Goal: Information Seeking & Learning: Learn about a topic

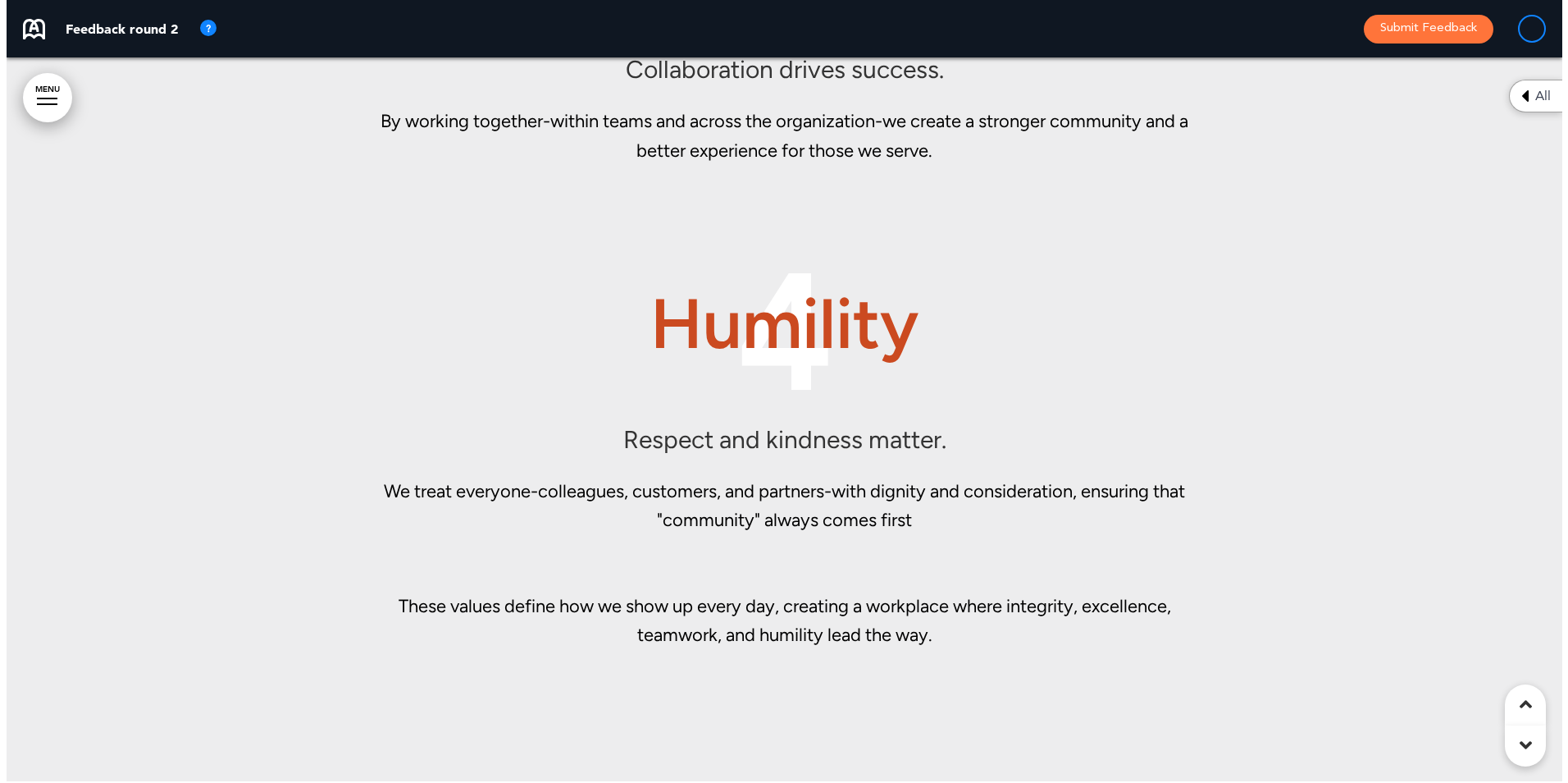
scroll to position [10968, 0]
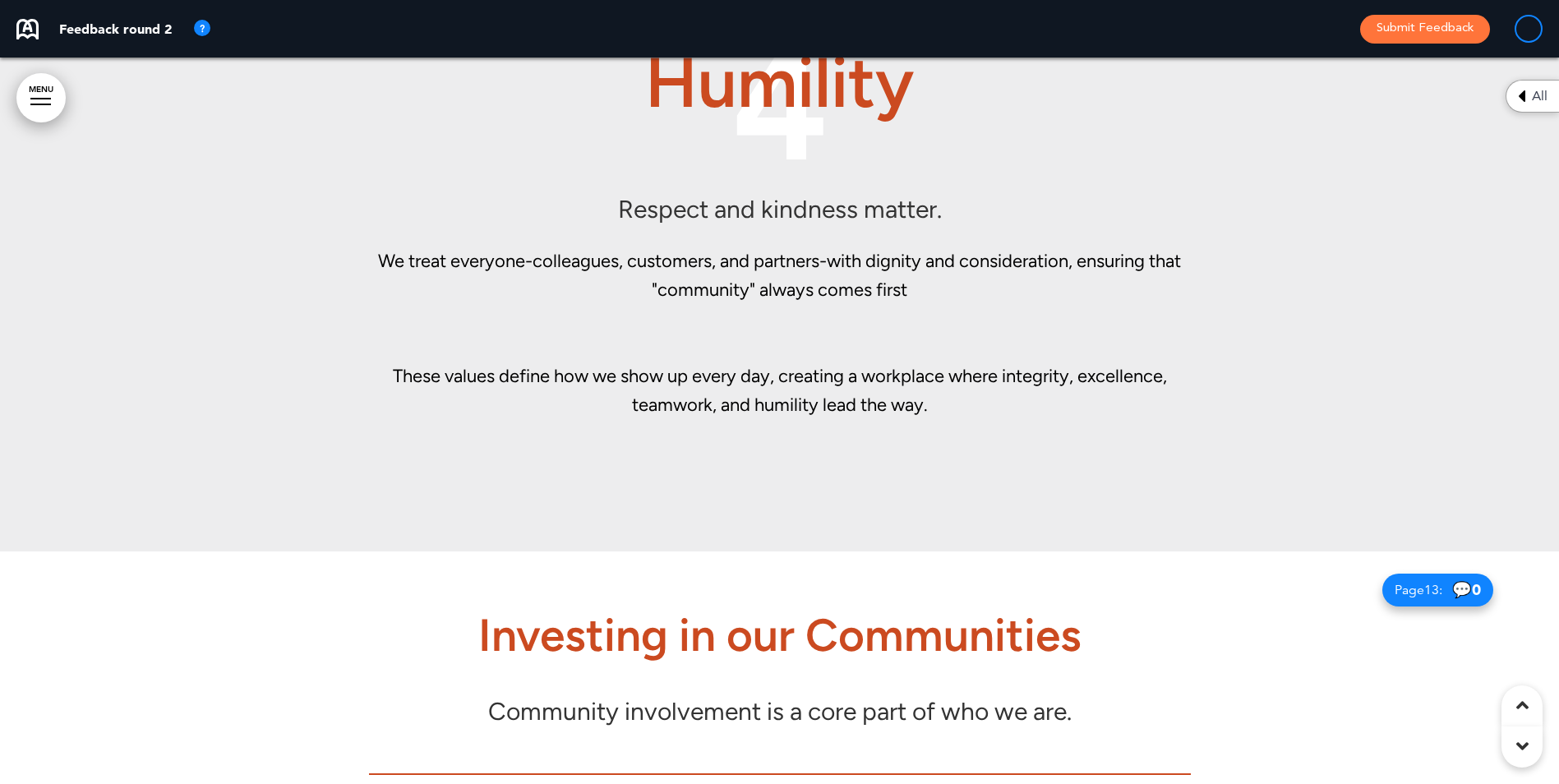
click at [820, 432] on div "4 Humility Respect and kindness matter. We treat everyone-colleagues, customers…" at bounding box center [780, 247] width 822 height 485
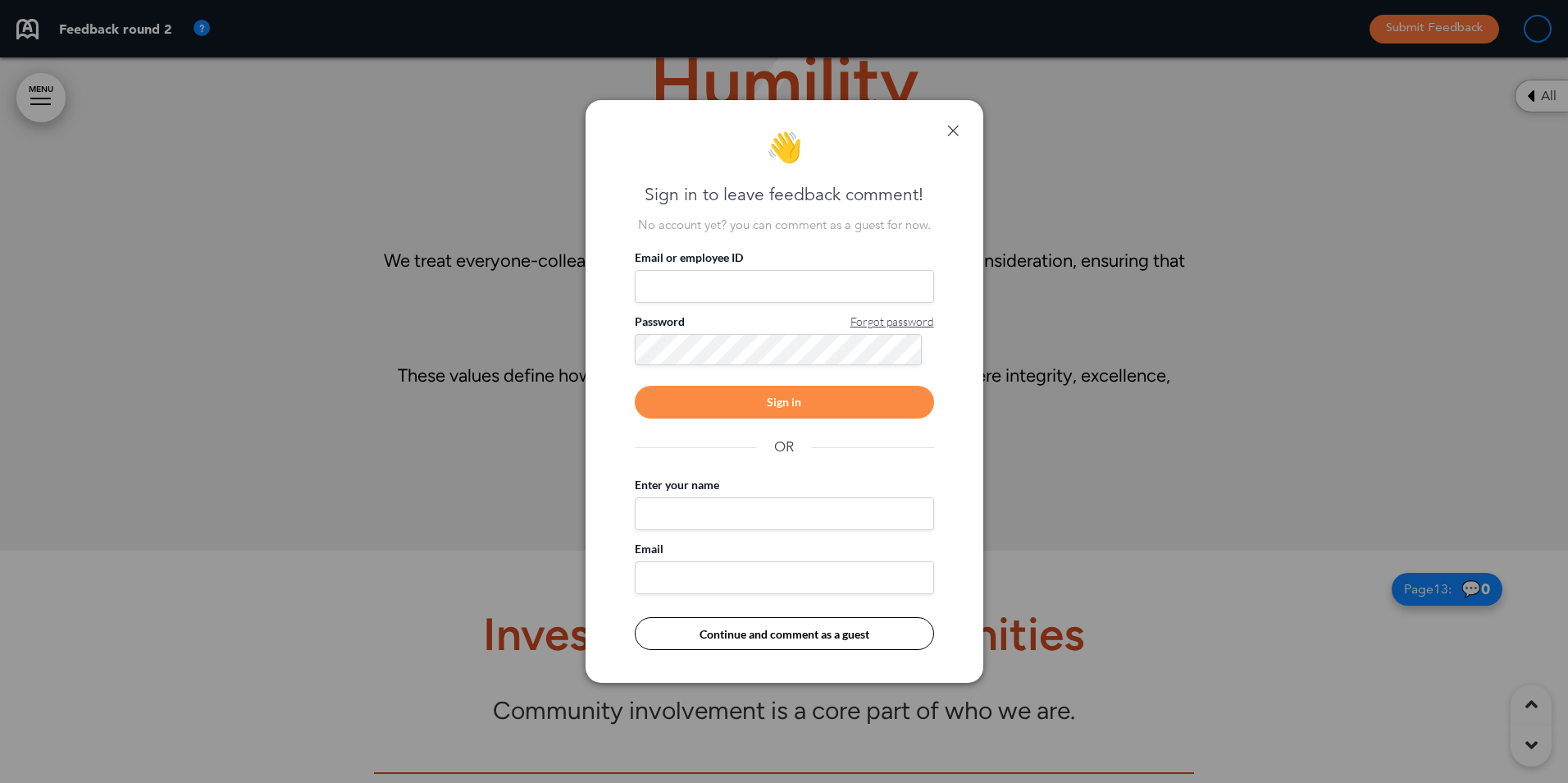
click at [805, 283] on input "Email or employee ID" at bounding box center [784, 286] width 299 height 32
type input "**********"
click at [782, 404] on div "Sign in" at bounding box center [784, 401] width 299 height 32
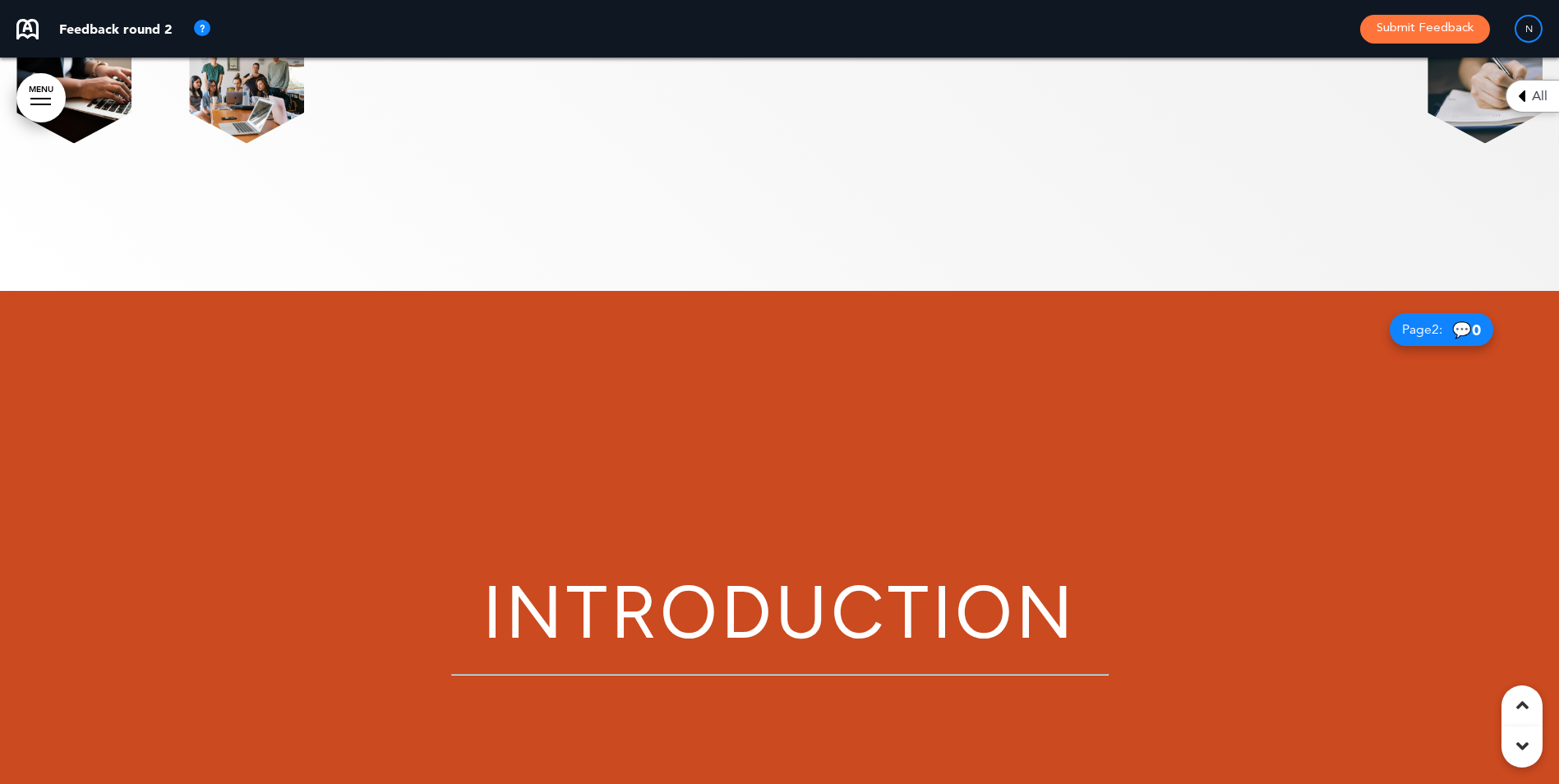
scroll to position [821, 0]
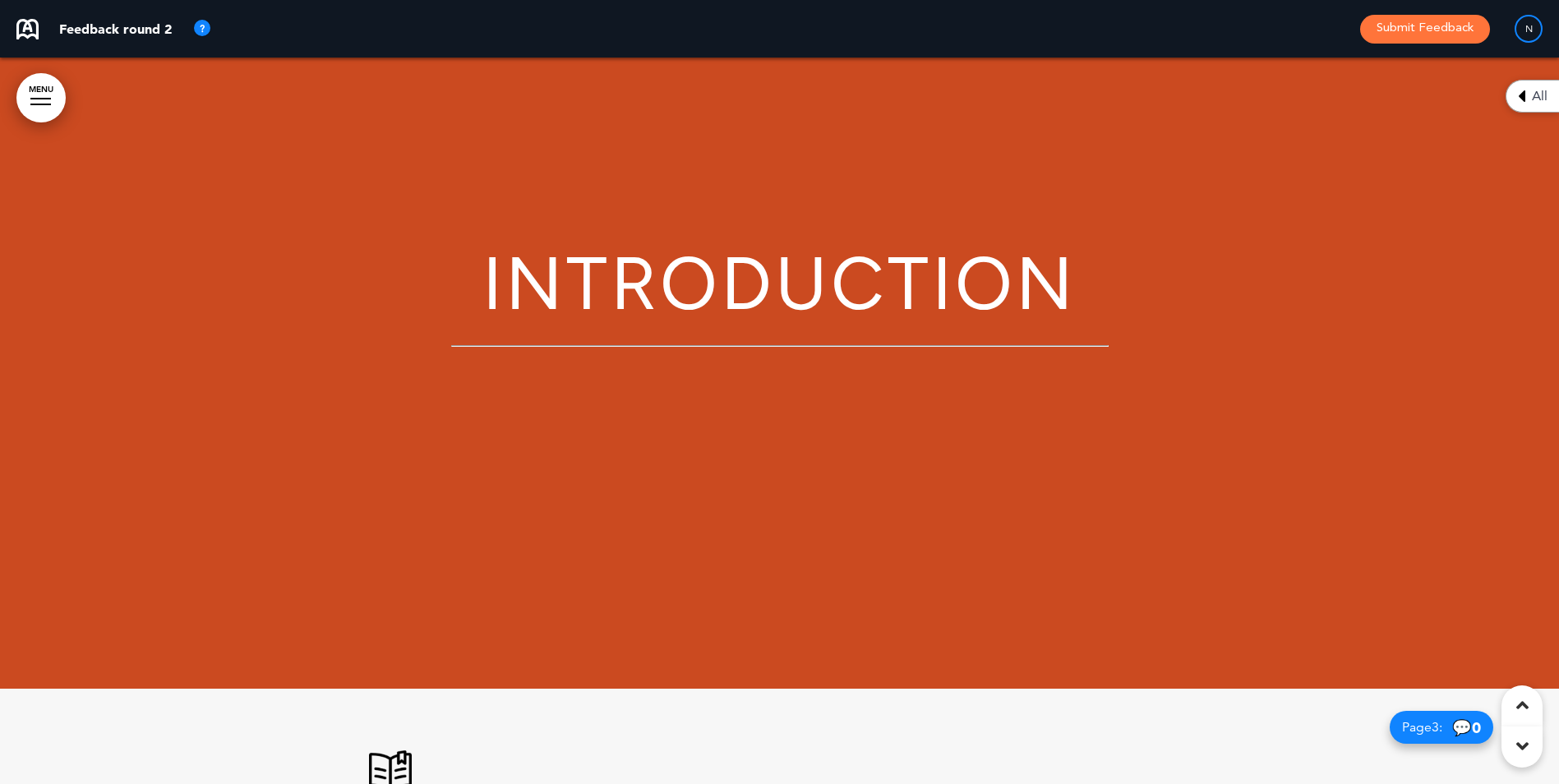
click at [1526, 94] on div "All" at bounding box center [1532, 95] width 53 height 32
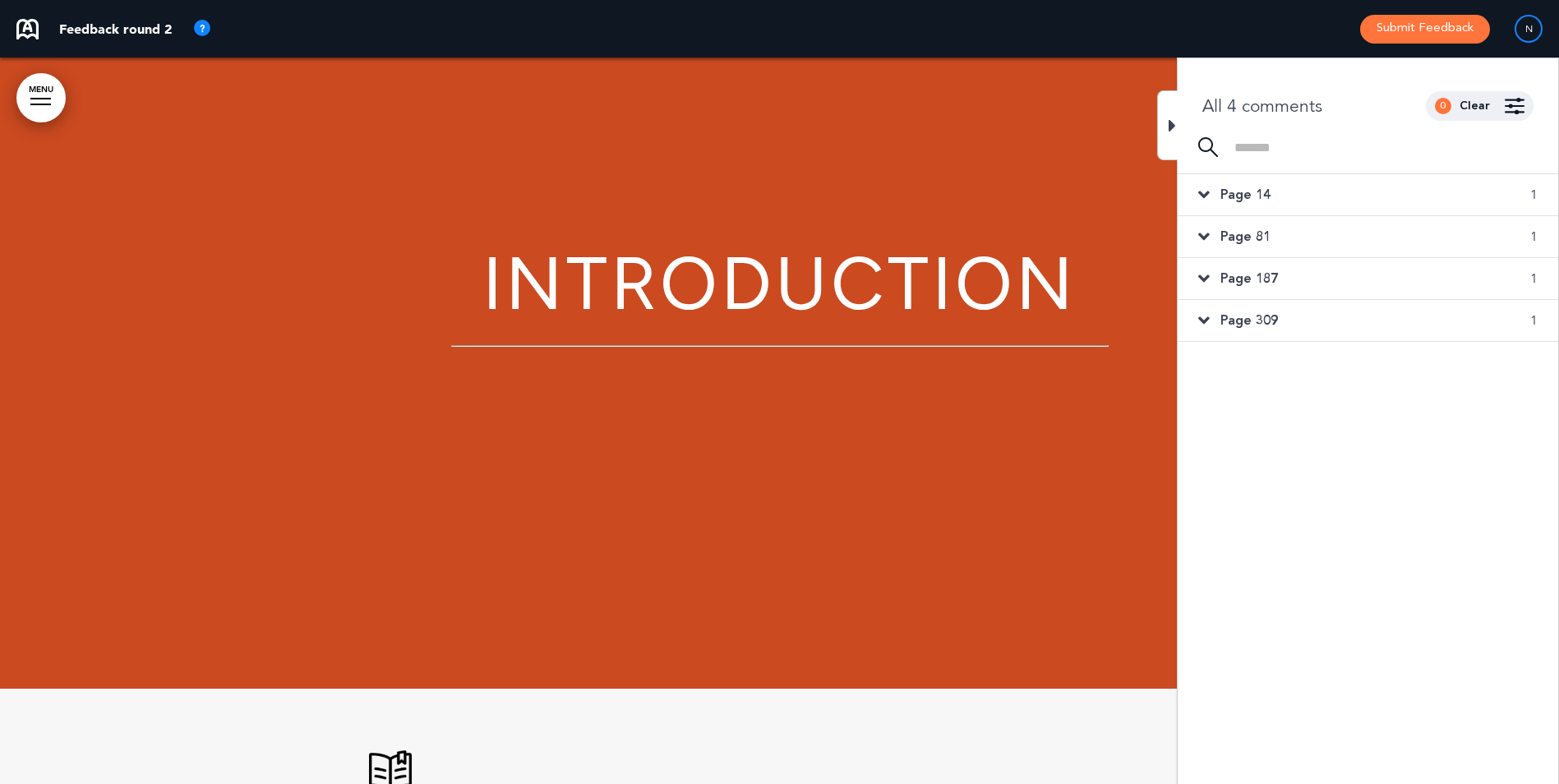
click at [1210, 192] on div "Page 14 1" at bounding box center [1367, 195] width 380 height 41
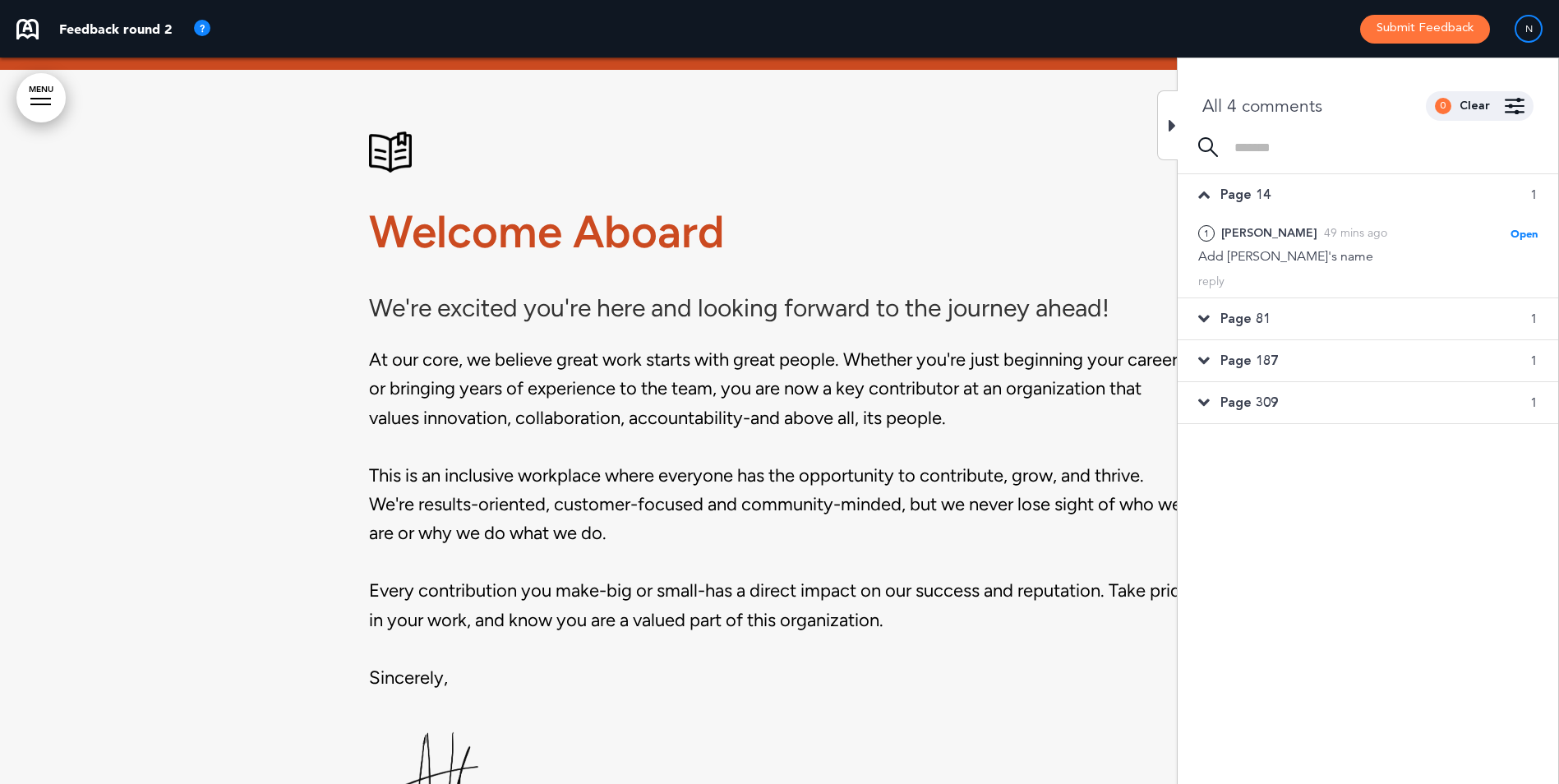
scroll to position [1452, 0]
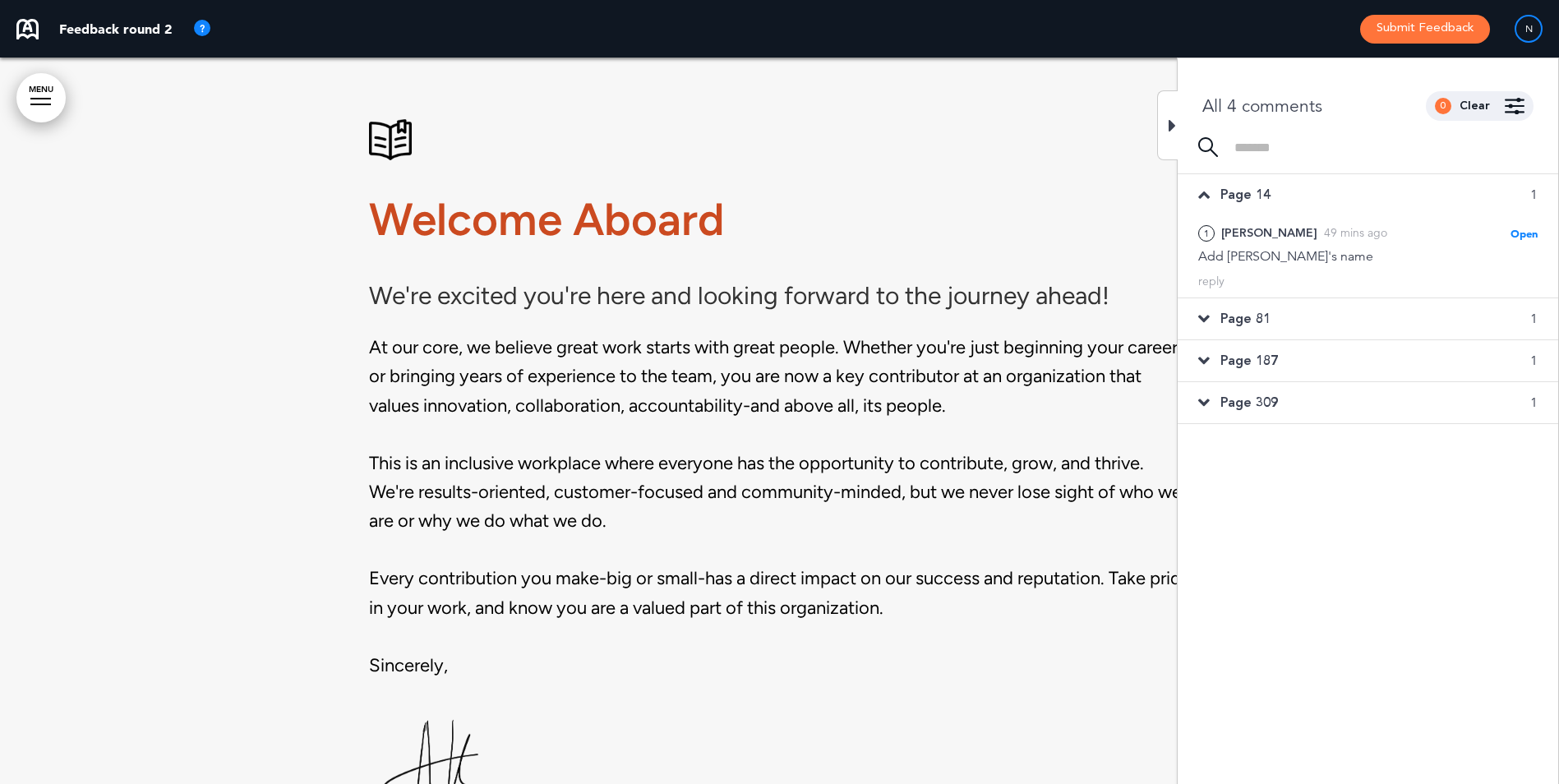
click at [1210, 316] on div "Page 81 1" at bounding box center [1367, 318] width 380 height 41
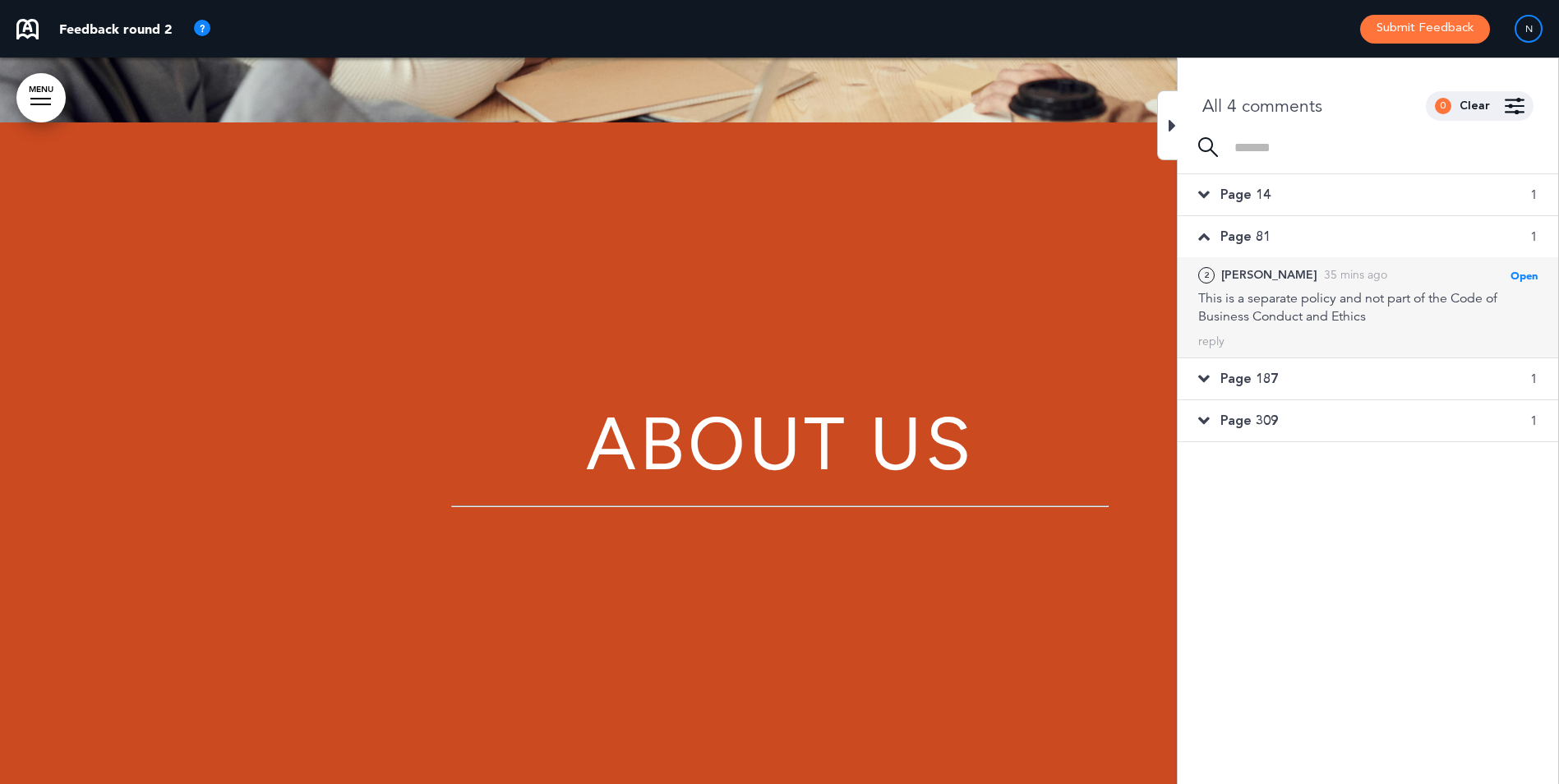
scroll to position [45741, 0]
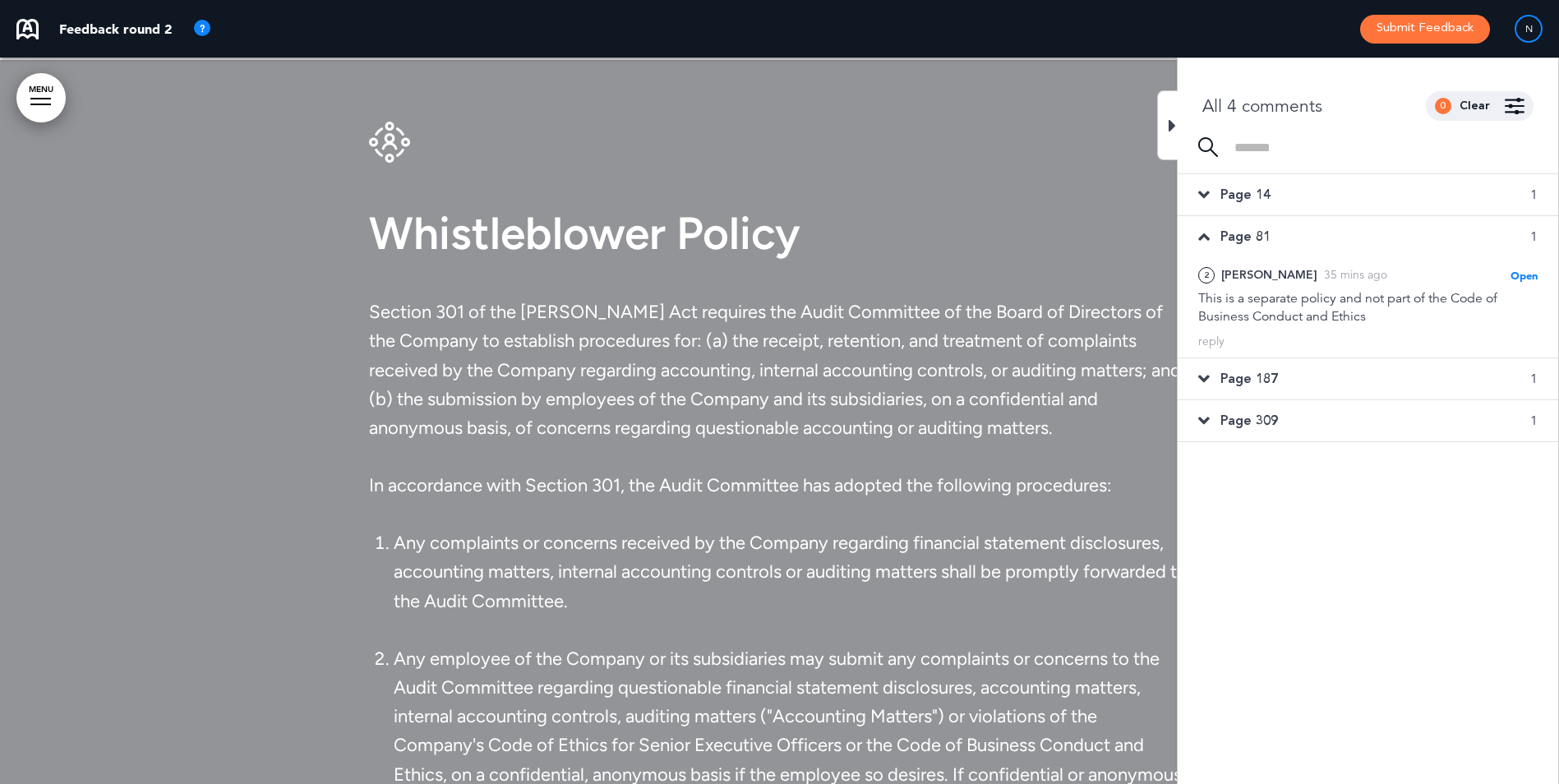
click at [1208, 235] on icon at bounding box center [1204, 237] width 12 height 18
click at [1207, 282] on icon at bounding box center [1204, 278] width 12 height 18
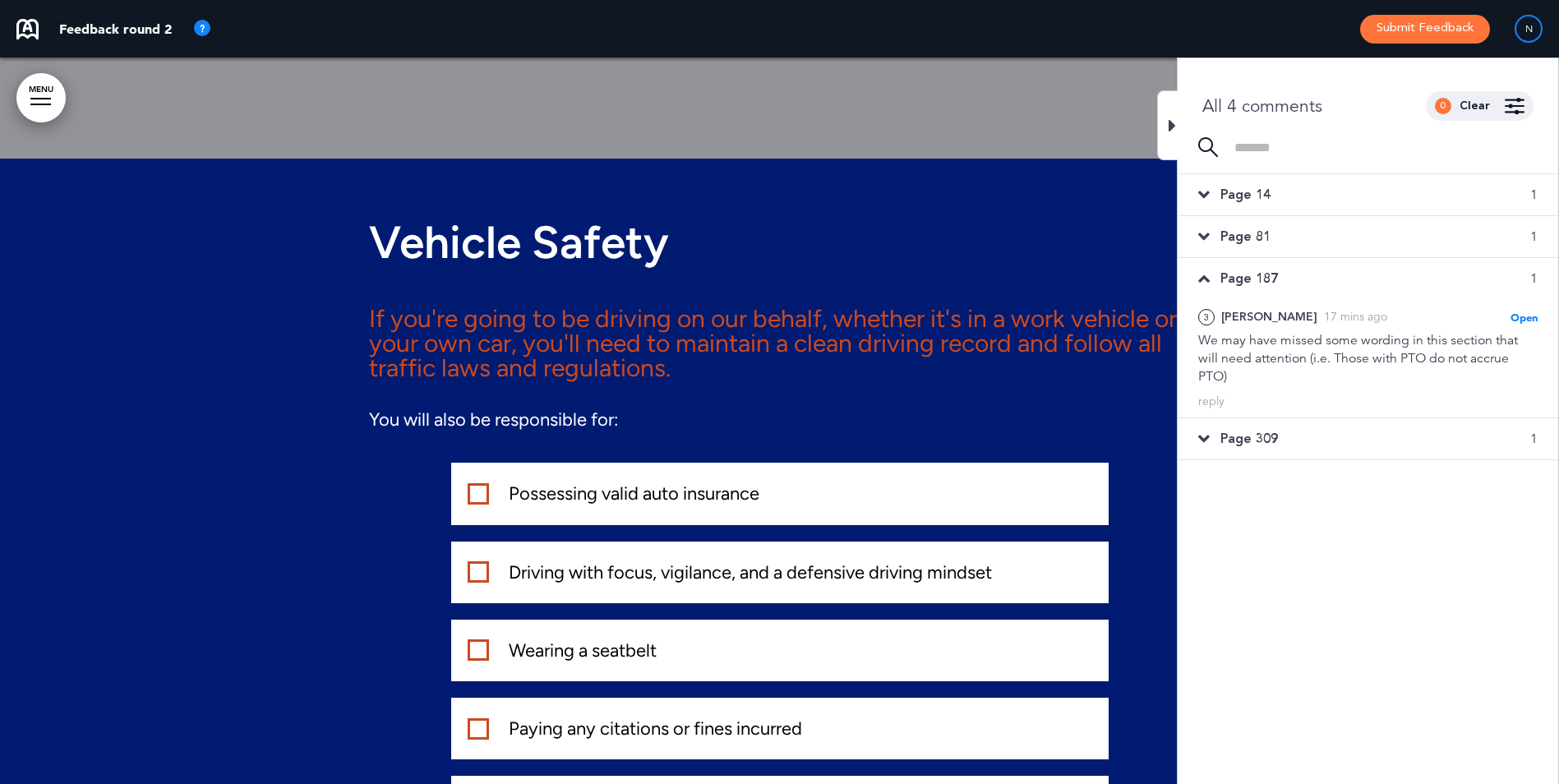
scroll to position [89171, 0]
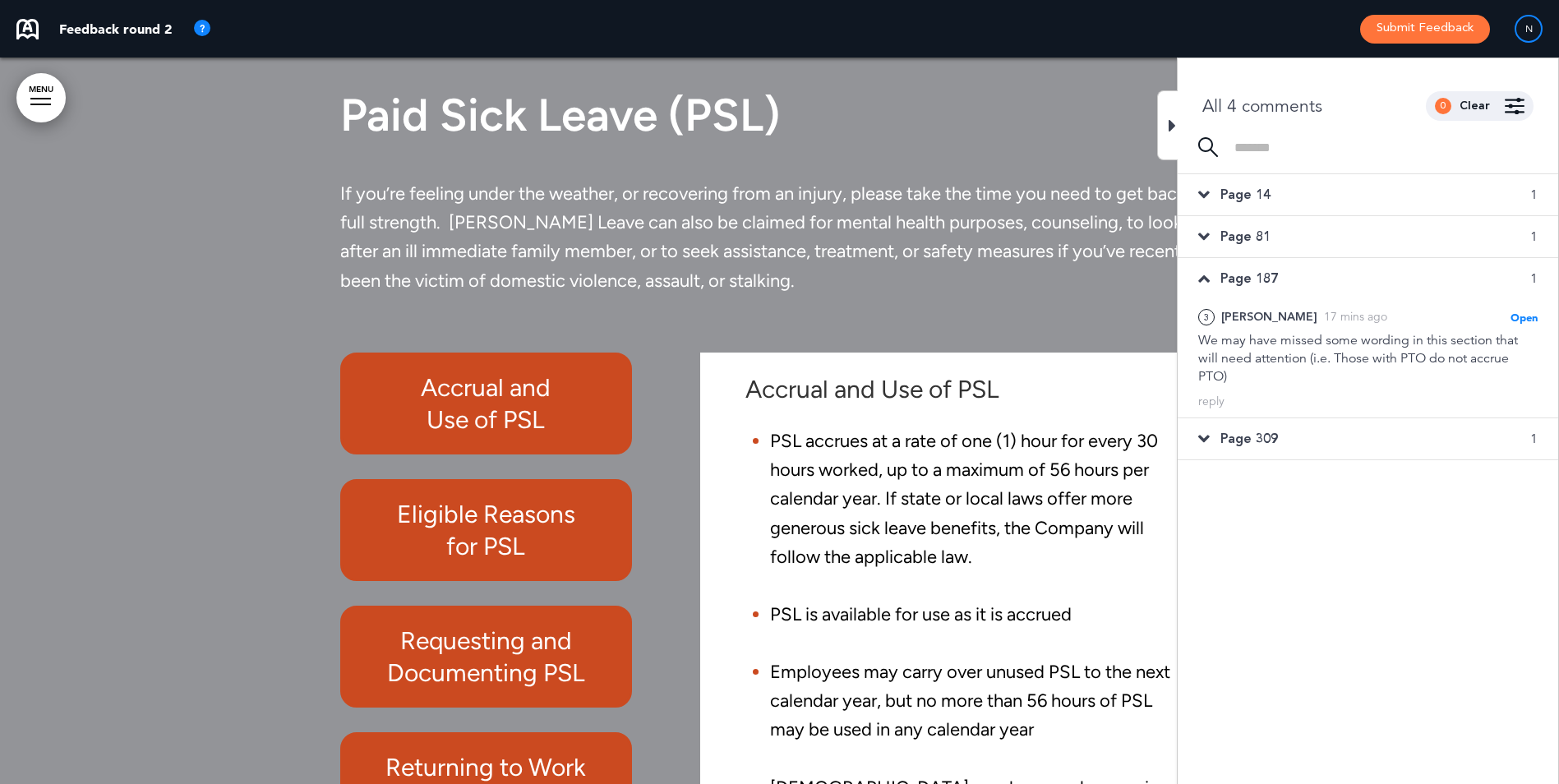
click at [1207, 282] on icon at bounding box center [1204, 278] width 12 height 18
click at [1204, 280] on icon at bounding box center [1204, 278] width 12 height 18
click at [1208, 322] on icon at bounding box center [1204, 320] width 12 height 18
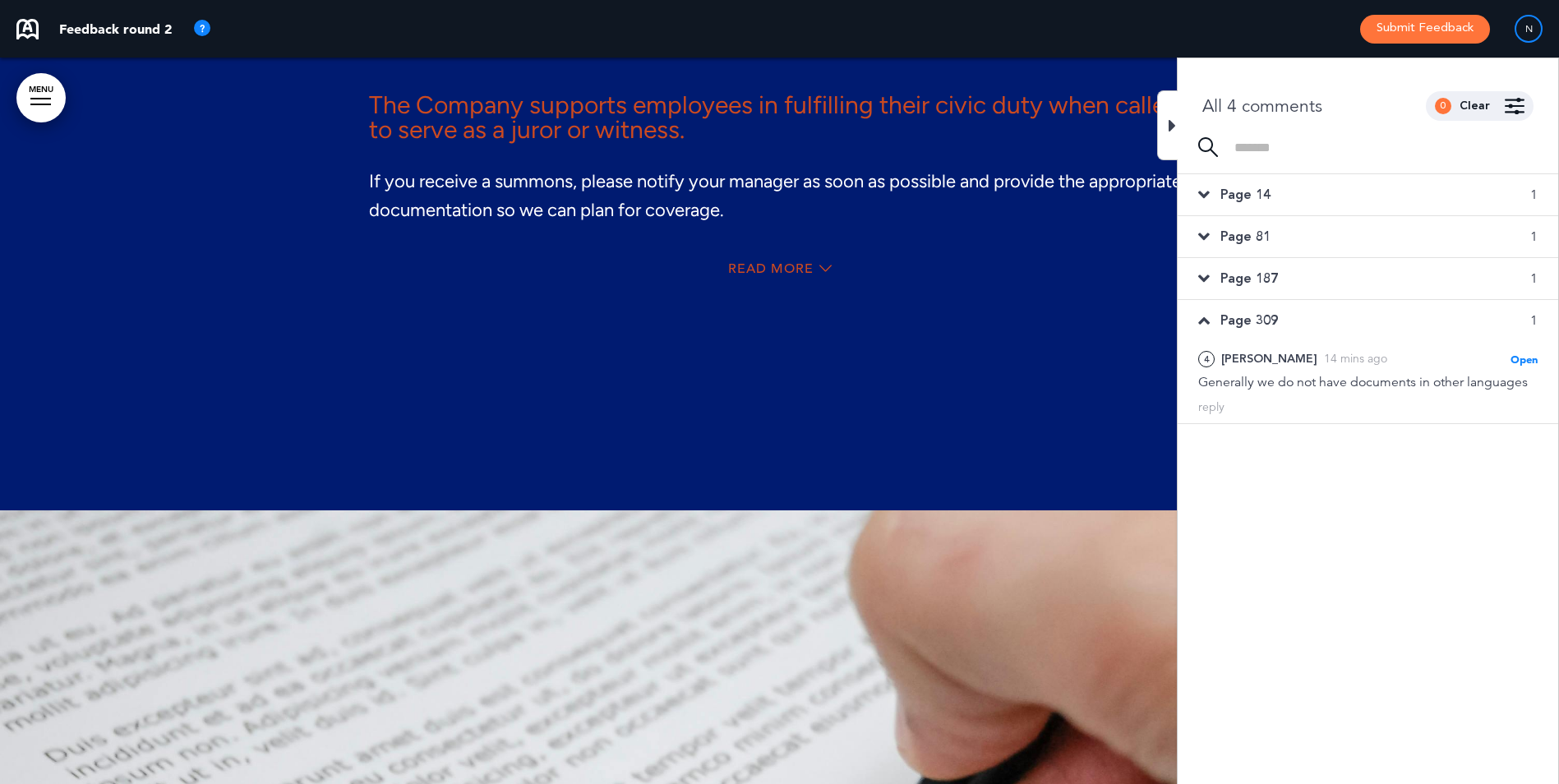
scroll to position [92409, 0]
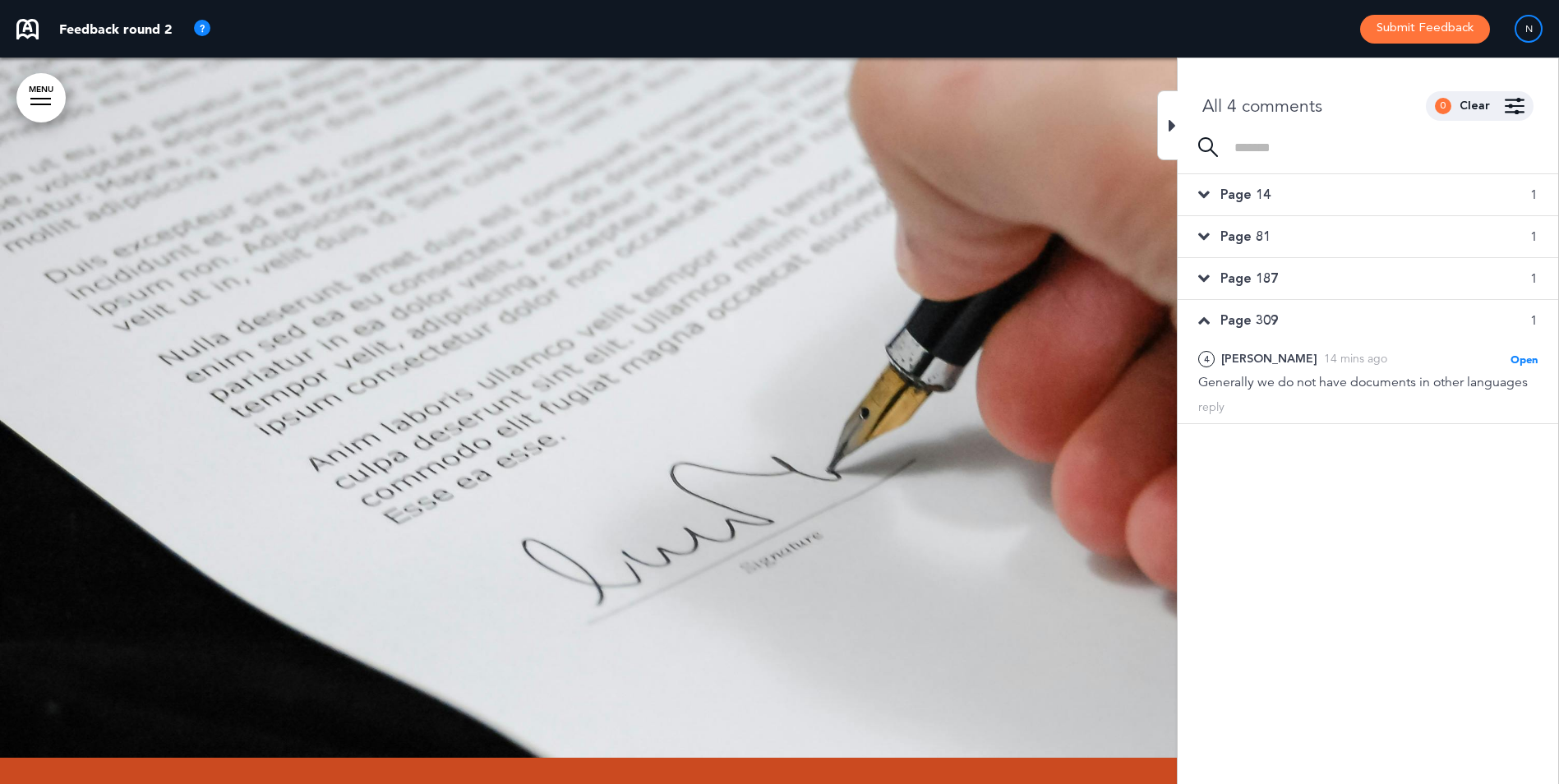
click at [1208, 322] on icon at bounding box center [1204, 320] width 12 height 18
click at [1164, 115] on div at bounding box center [1167, 125] width 21 height 70
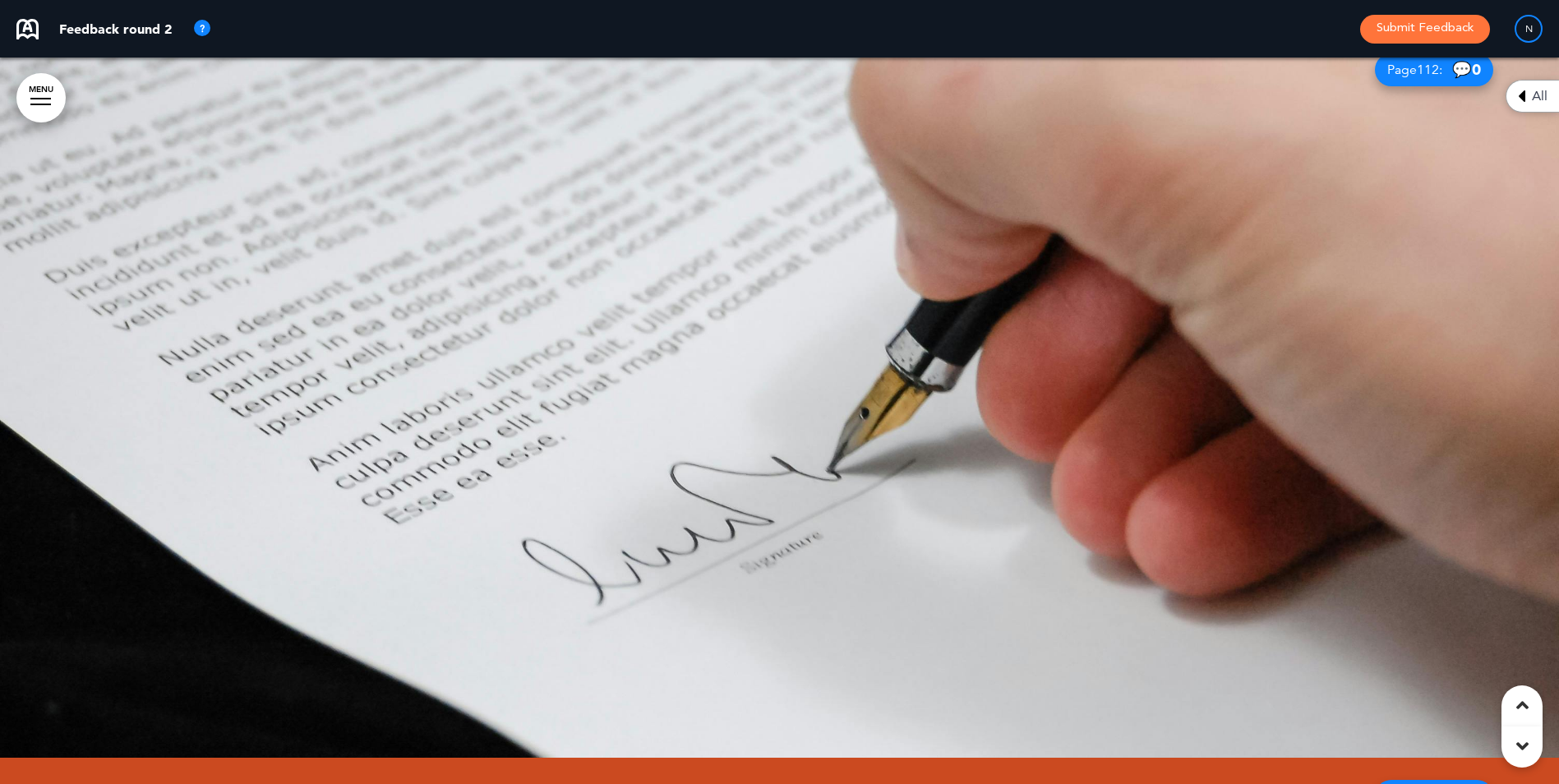
scroll to position [0, 0]
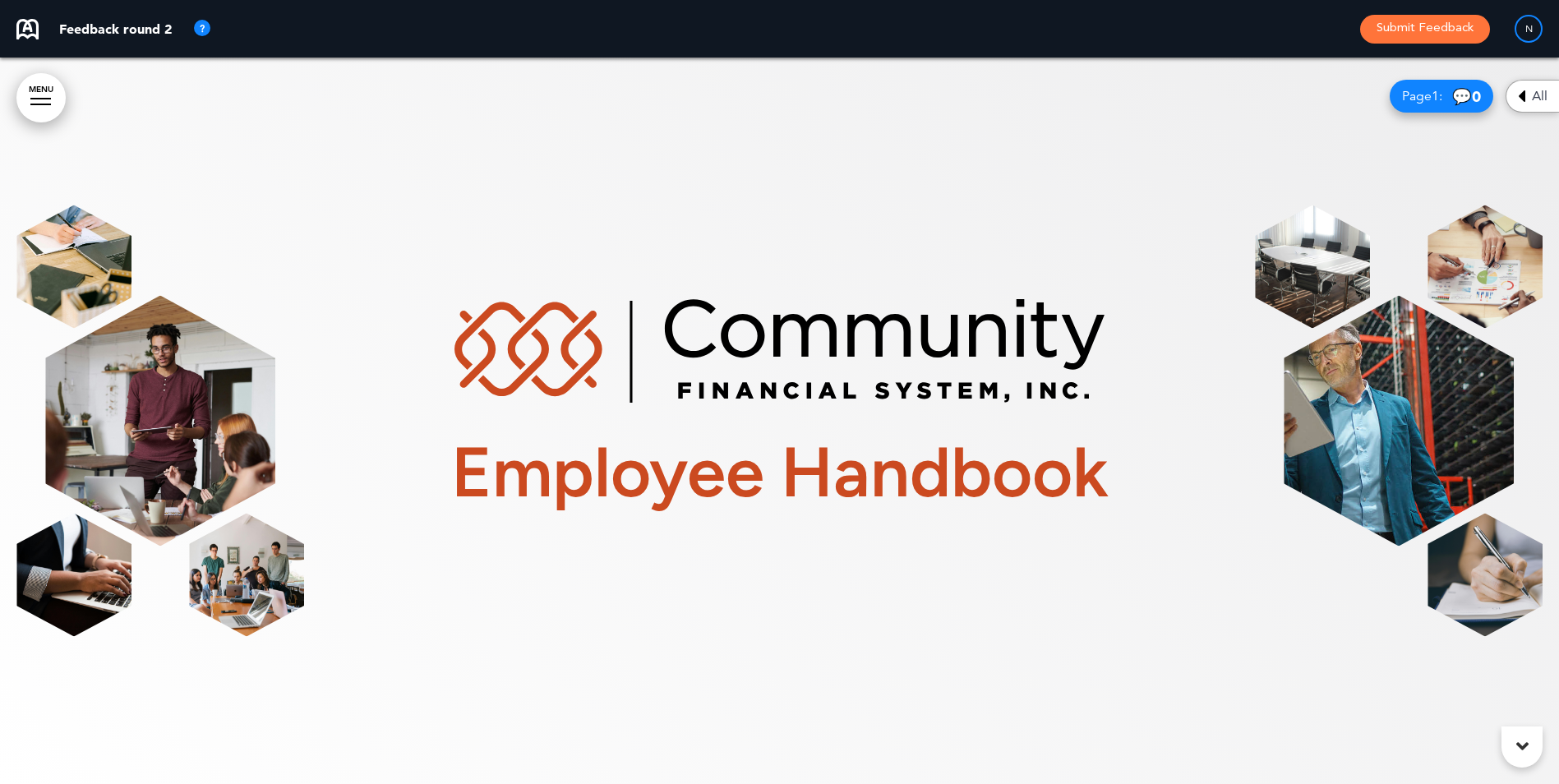
click at [1524, 97] on icon at bounding box center [1522, 96] width 8 height 20
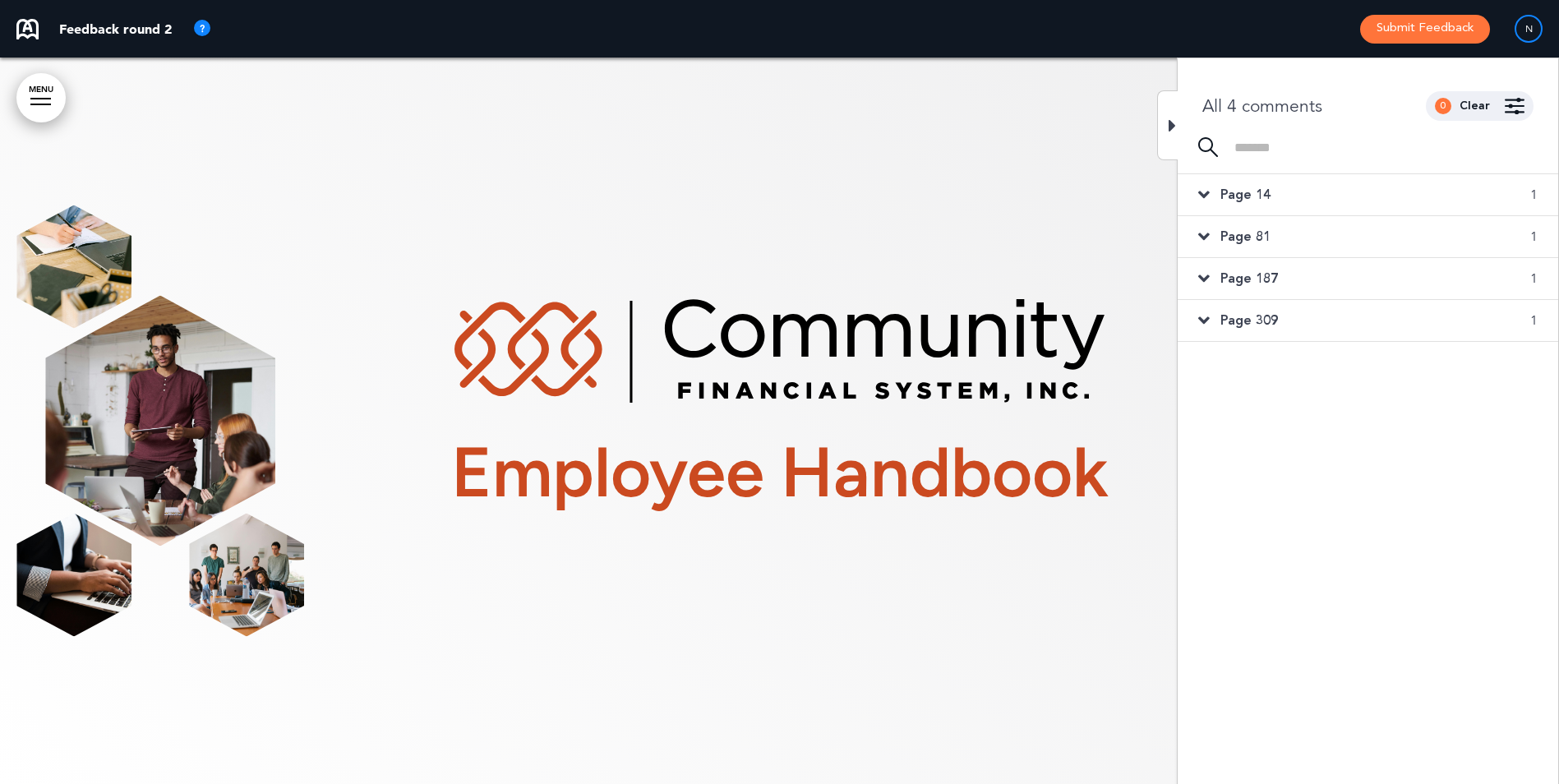
click at [1202, 197] on icon at bounding box center [1204, 195] width 12 height 18
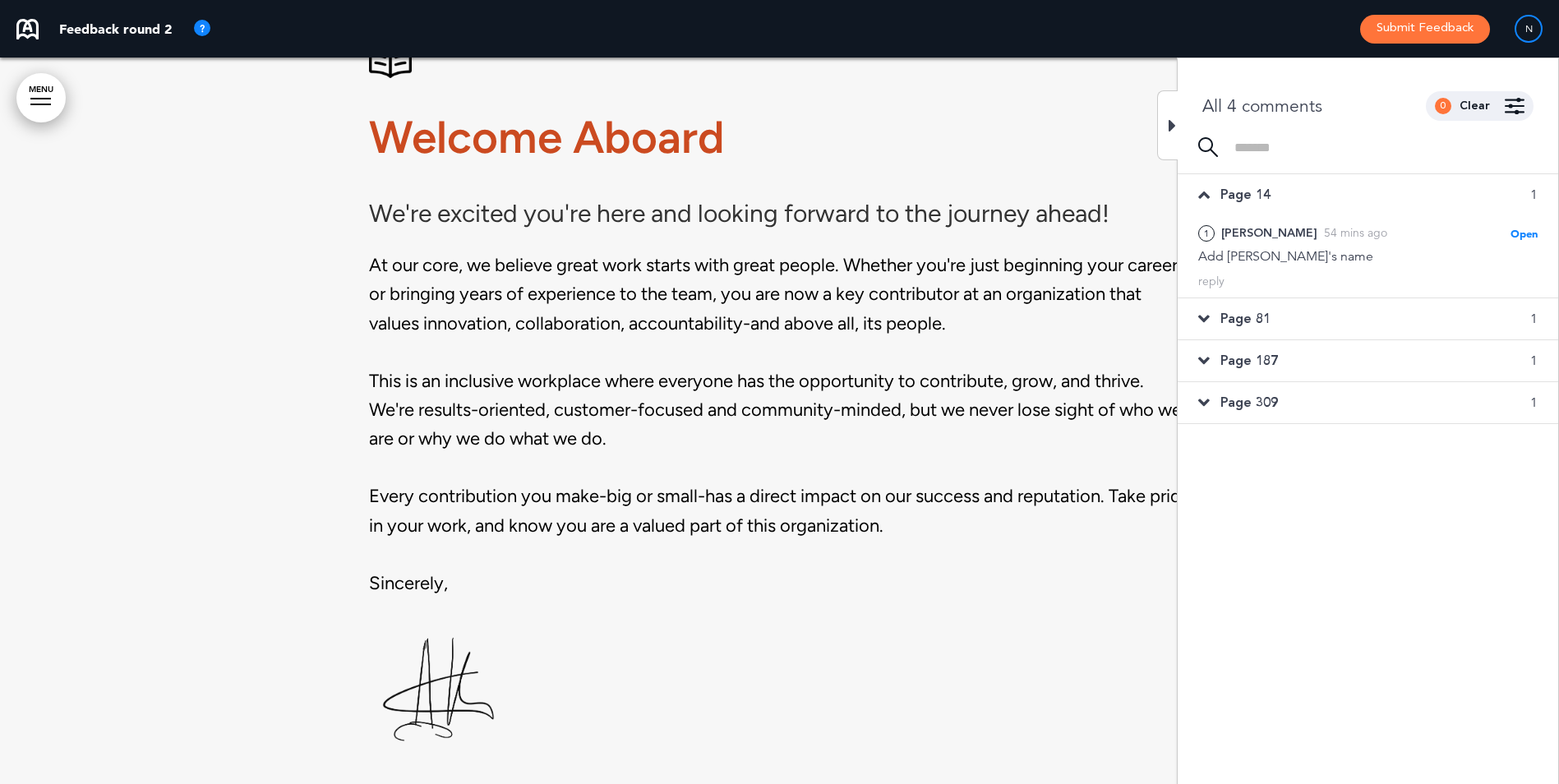
scroll to position [1699, 0]
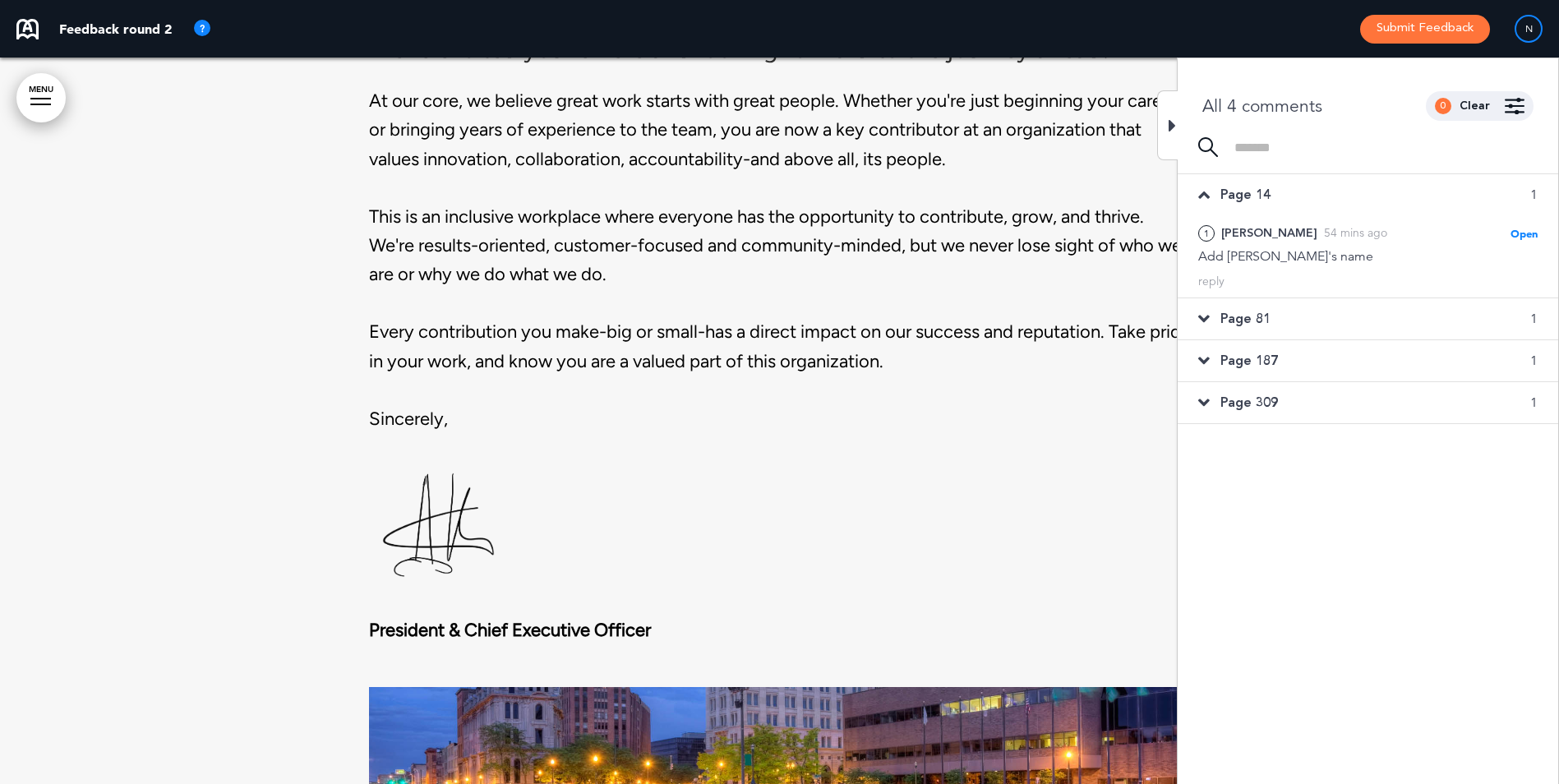
click at [1206, 320] on icon at bounding box center [1204, 318] width 12 height 18
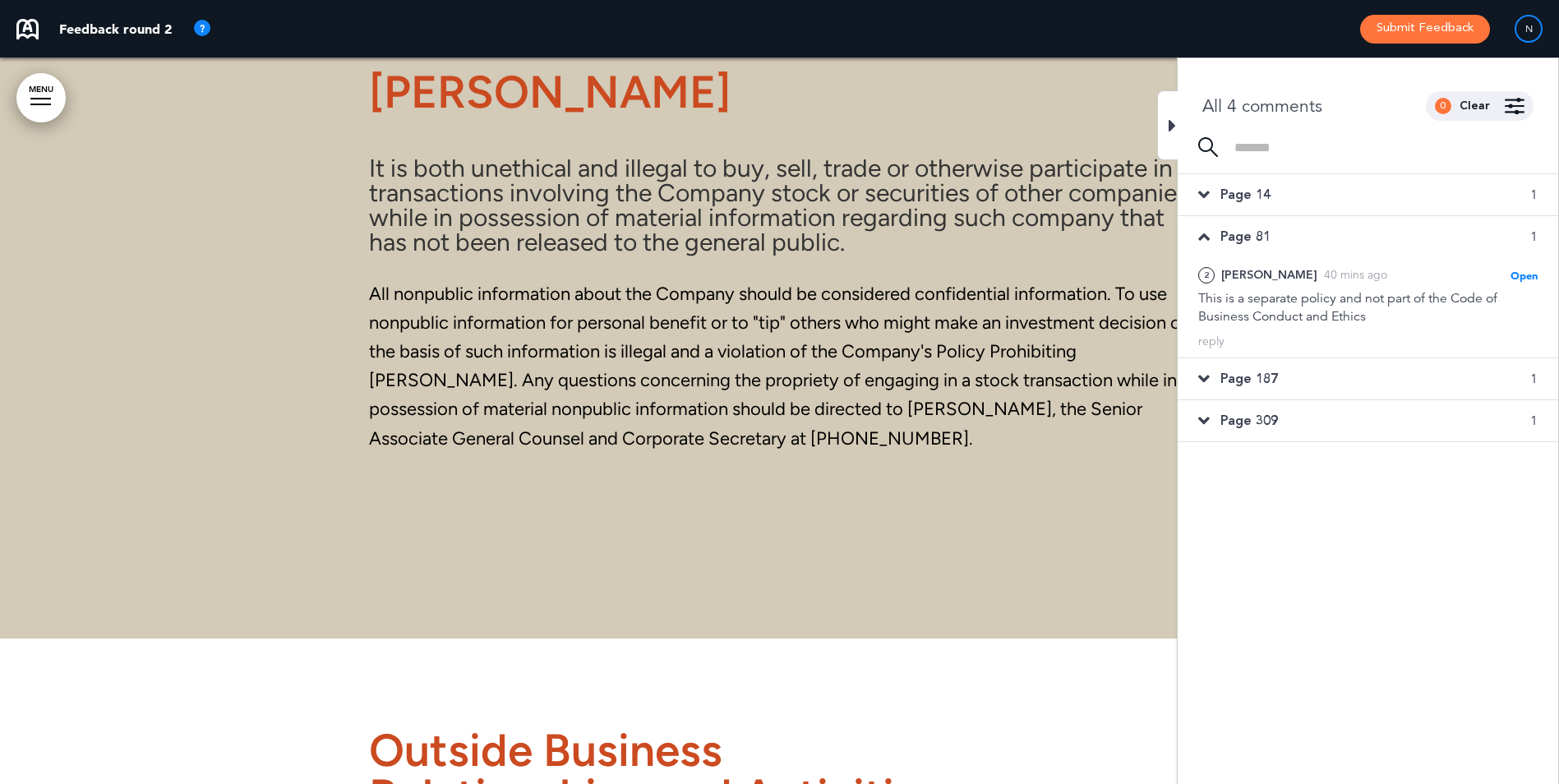
scroll to position [45741, 0]
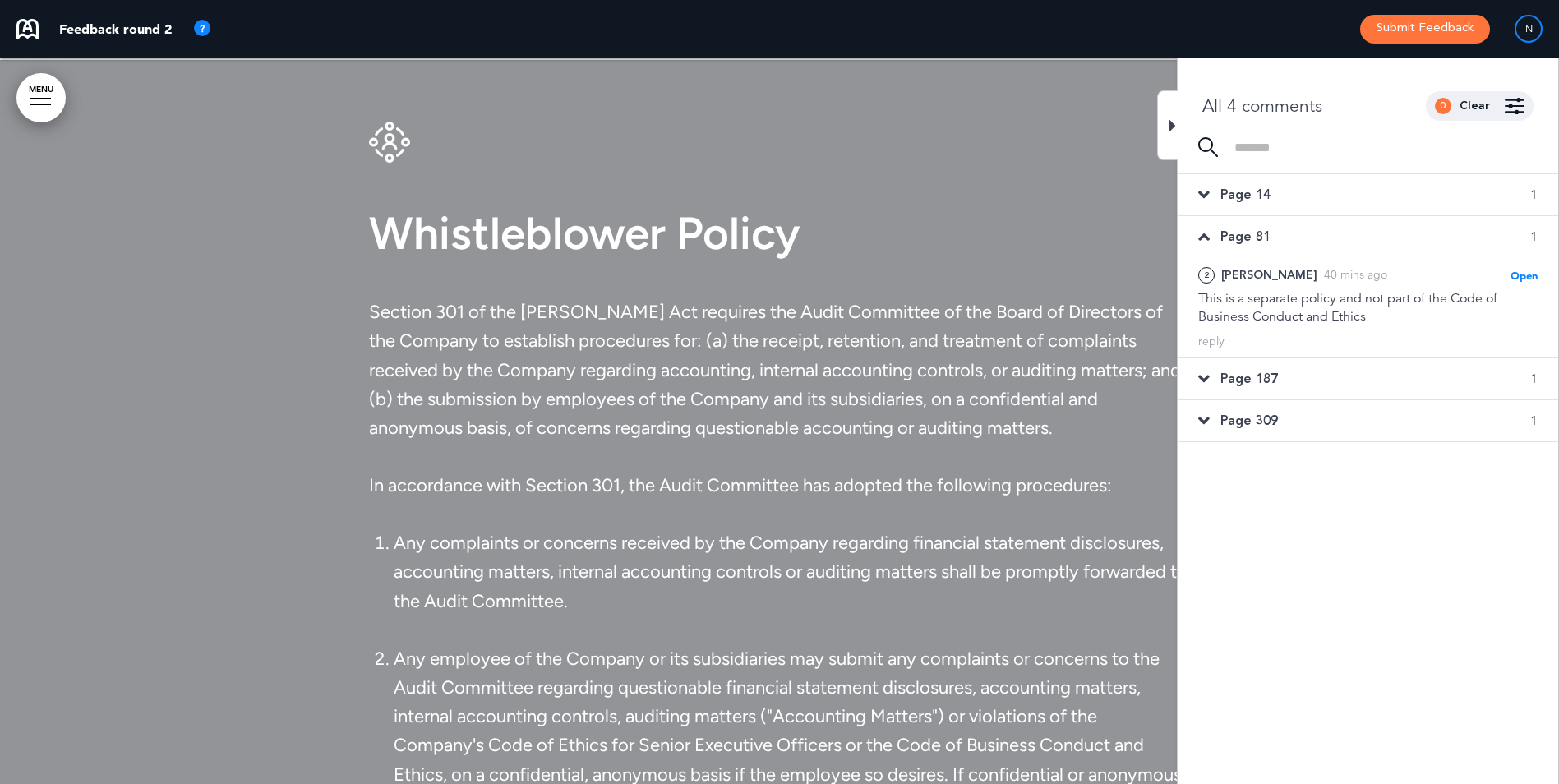
click at [1160, 123] on div at bounding box center [1167, 125] width 21 height 70
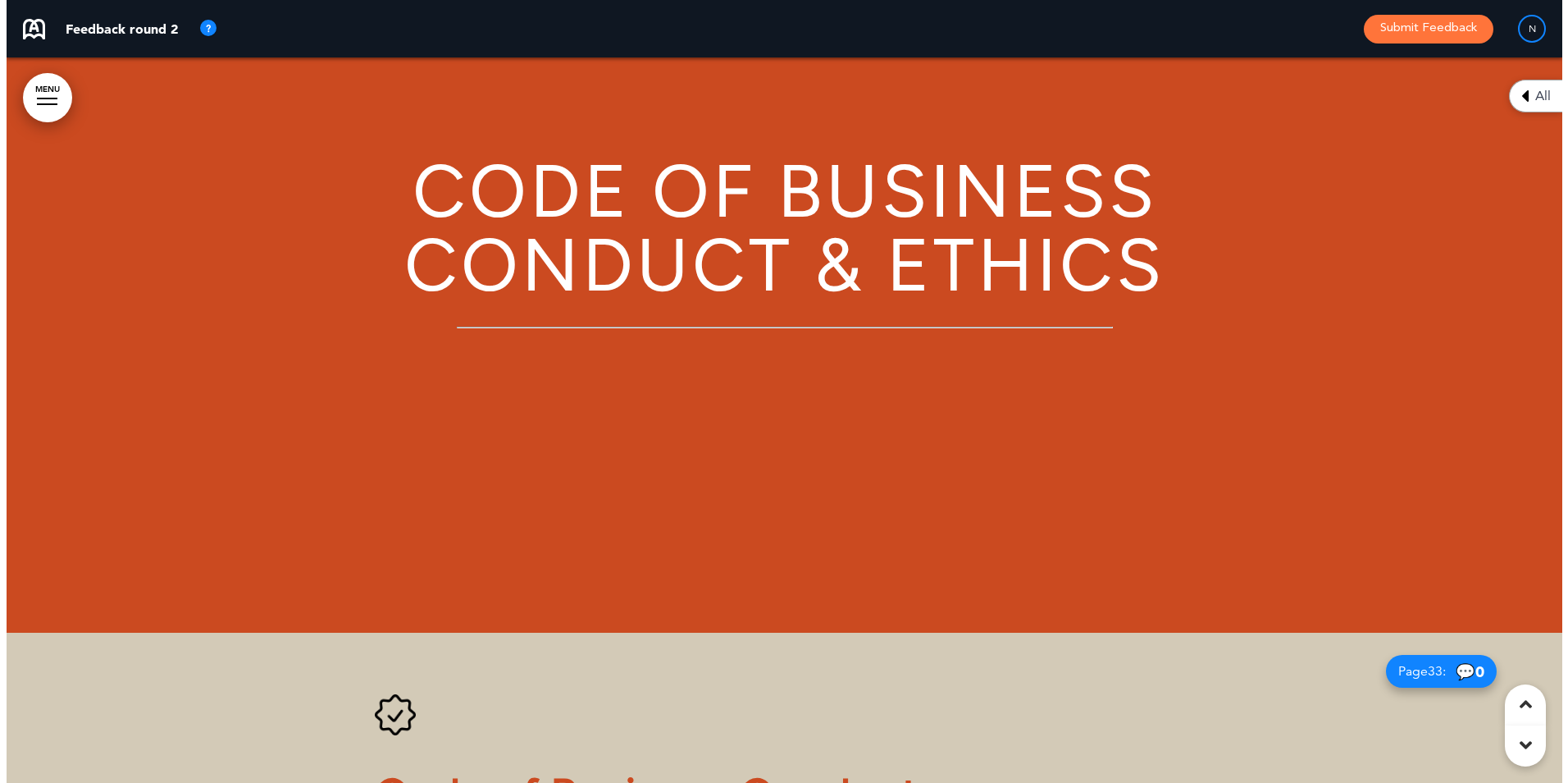
scroll to position [26733, 0]
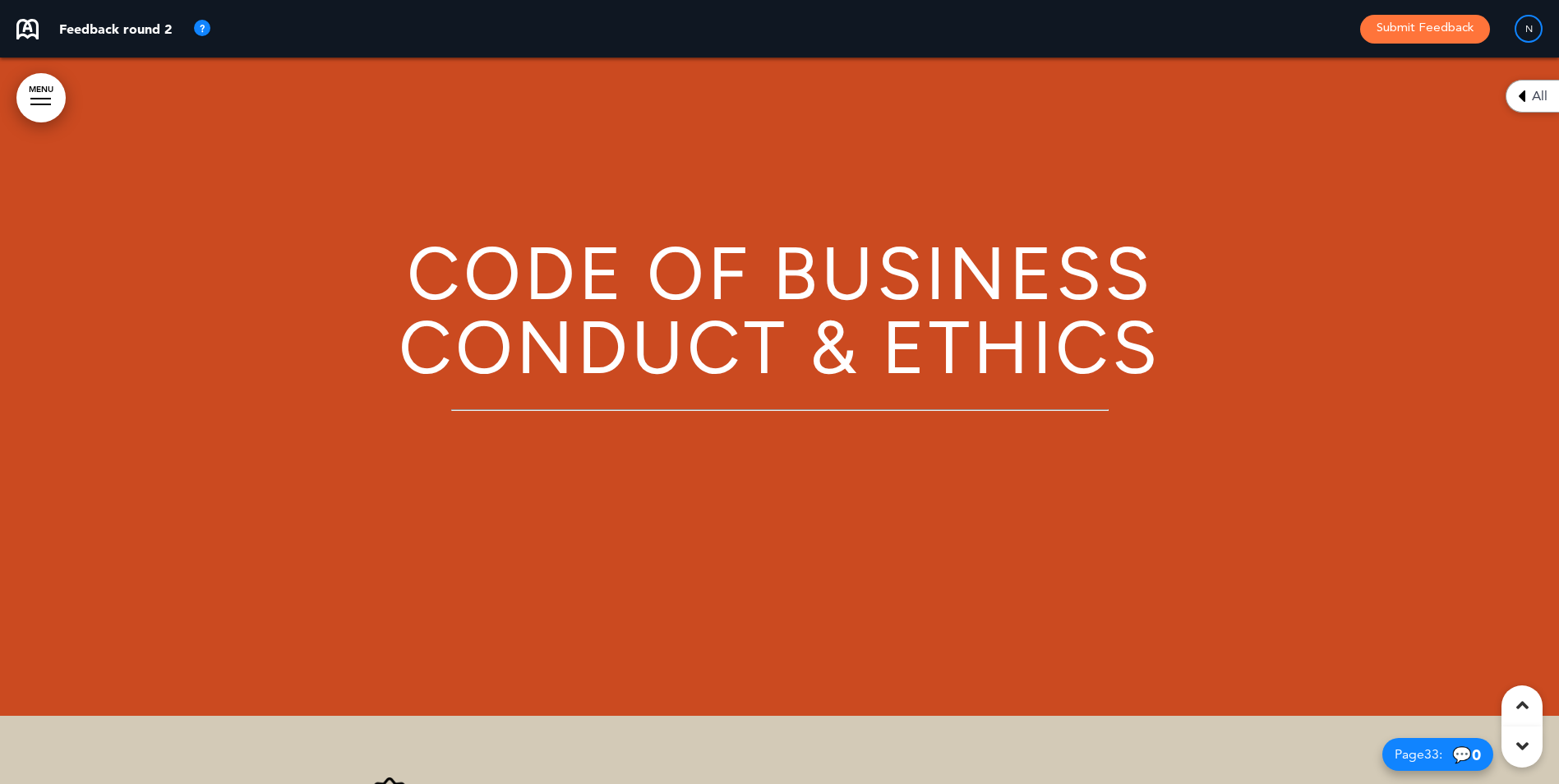
click at [48, 97] on link "MENU" at bounding box center [41, 97] width 49 height 49
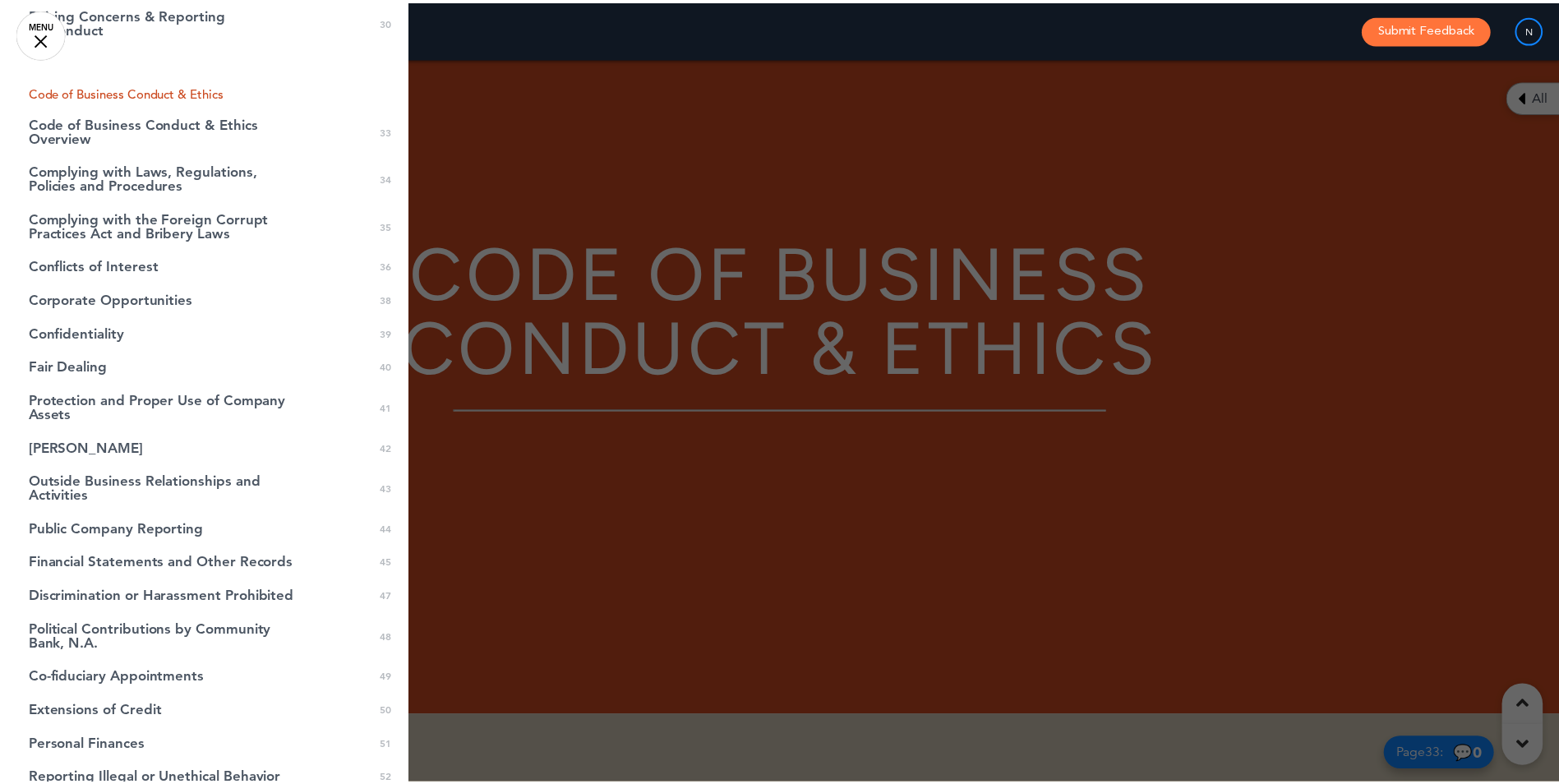
scroll to position [1019, 0]
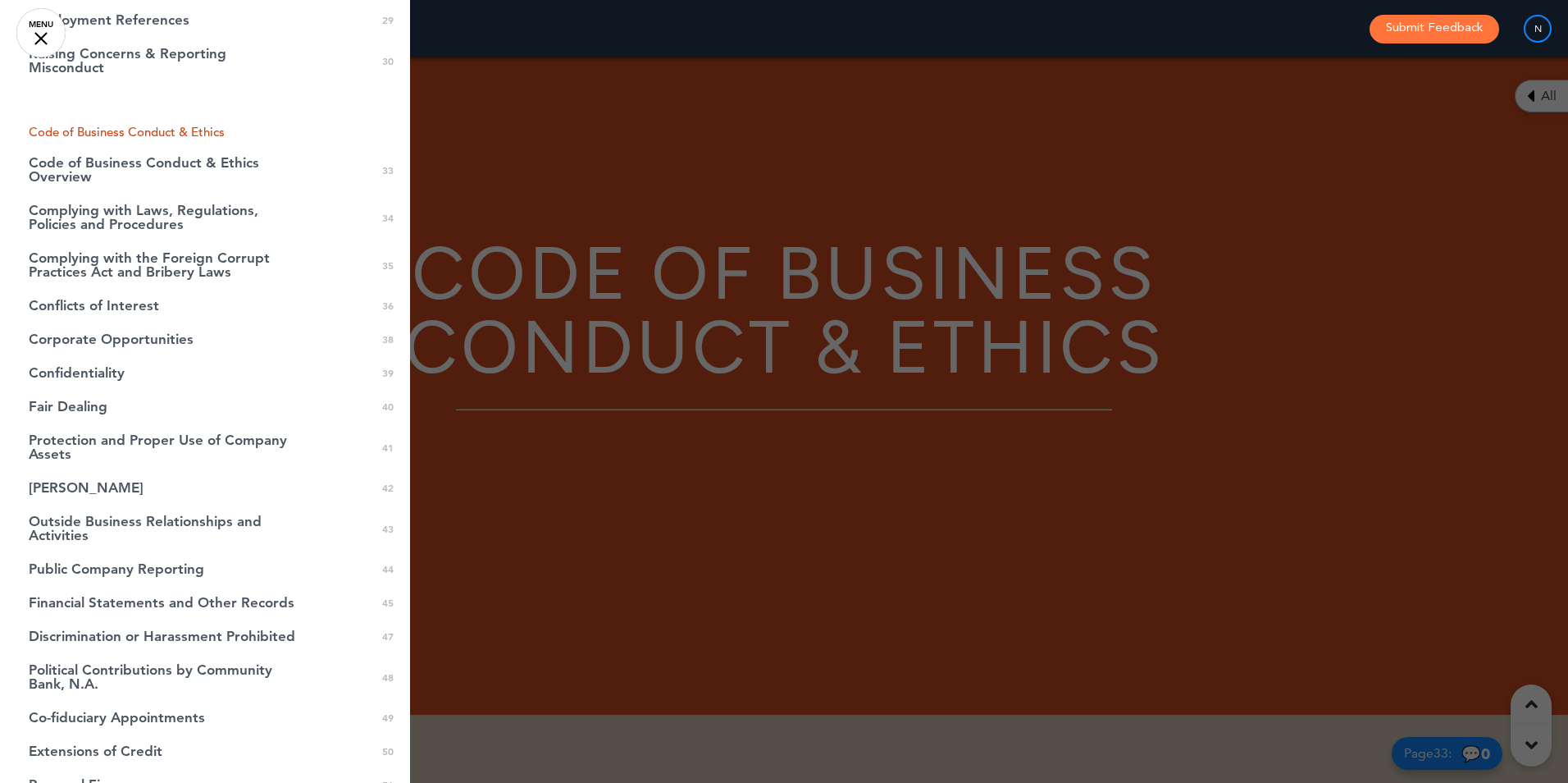
click at [576, 483] on div at bounding box center [784, 392] width 1568 height 783
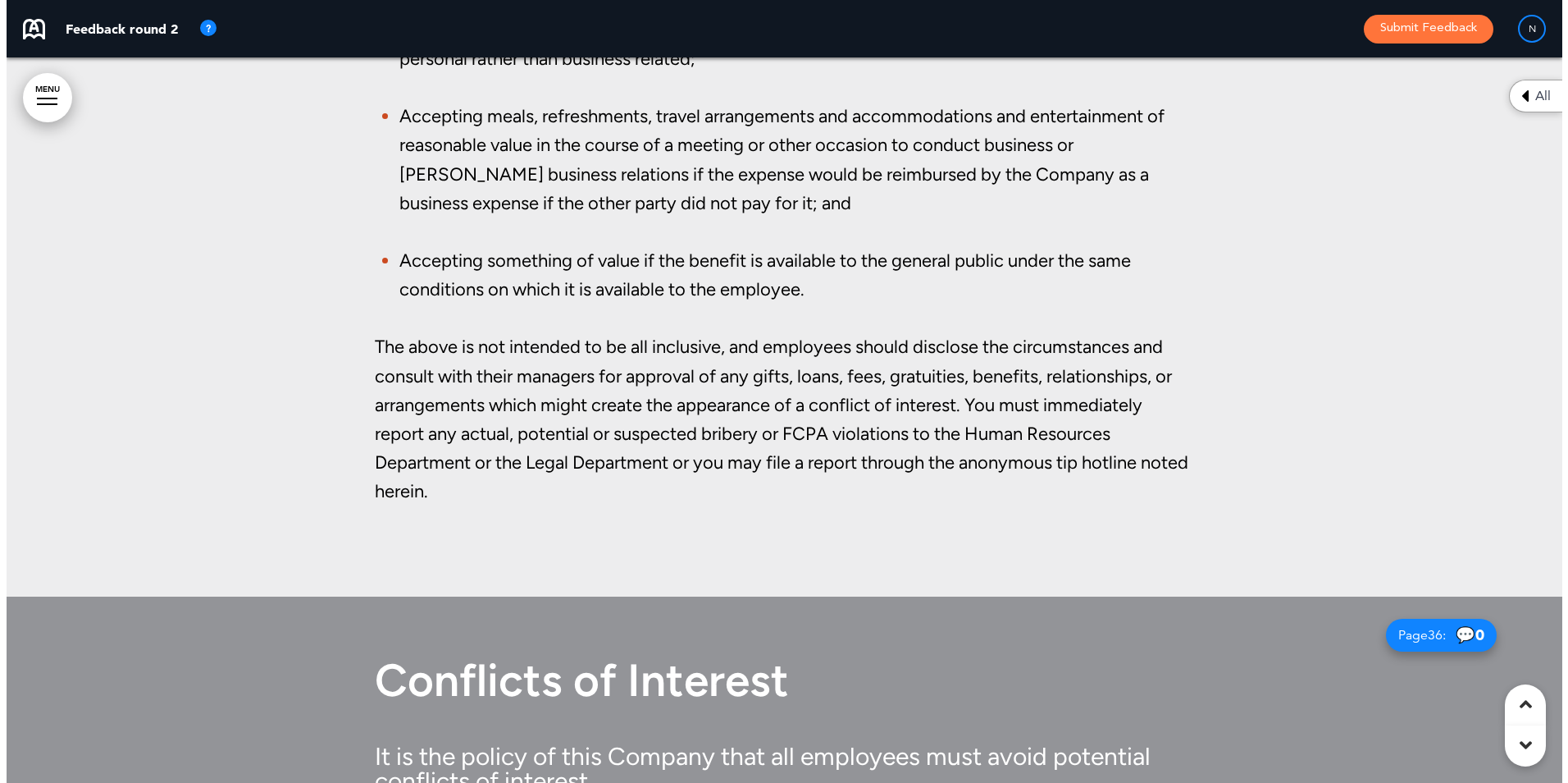
scroll to position [30014, 0]
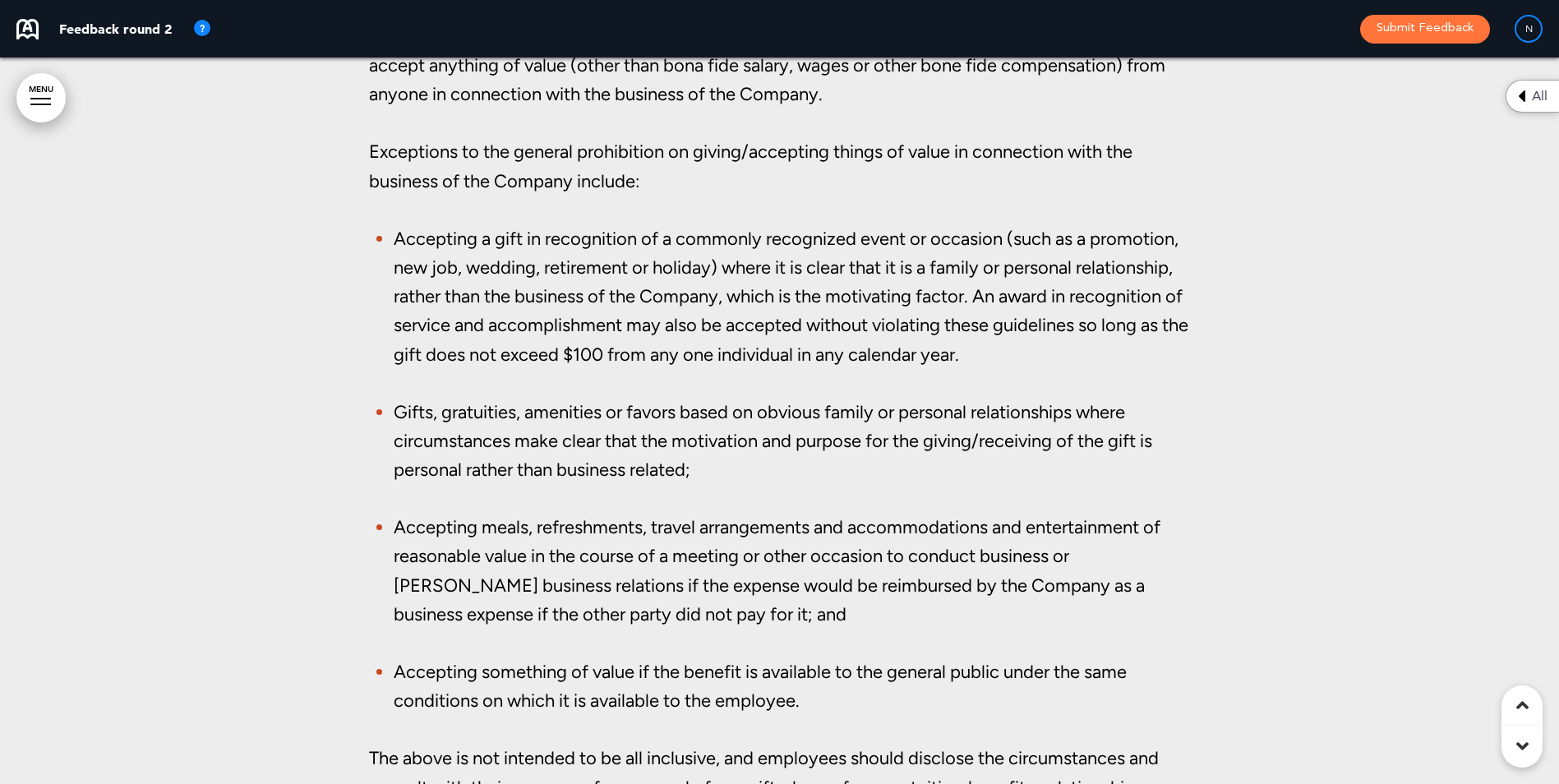
click at [18, 84] on div at bounding box center [780, 298] width 1559 height 1420
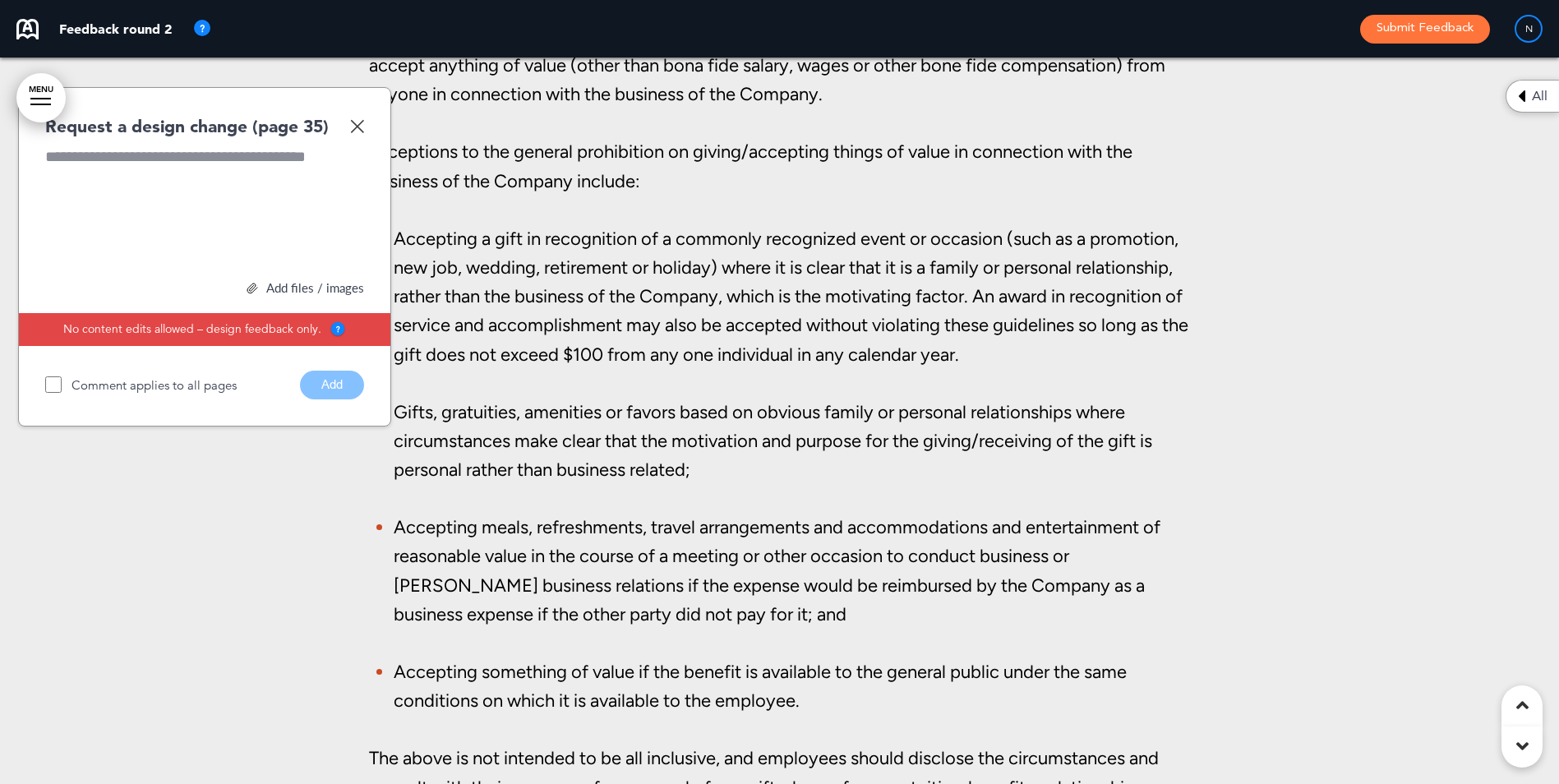
click at [353, 127] on img at bounding box center [357, 126] width 14 height 14
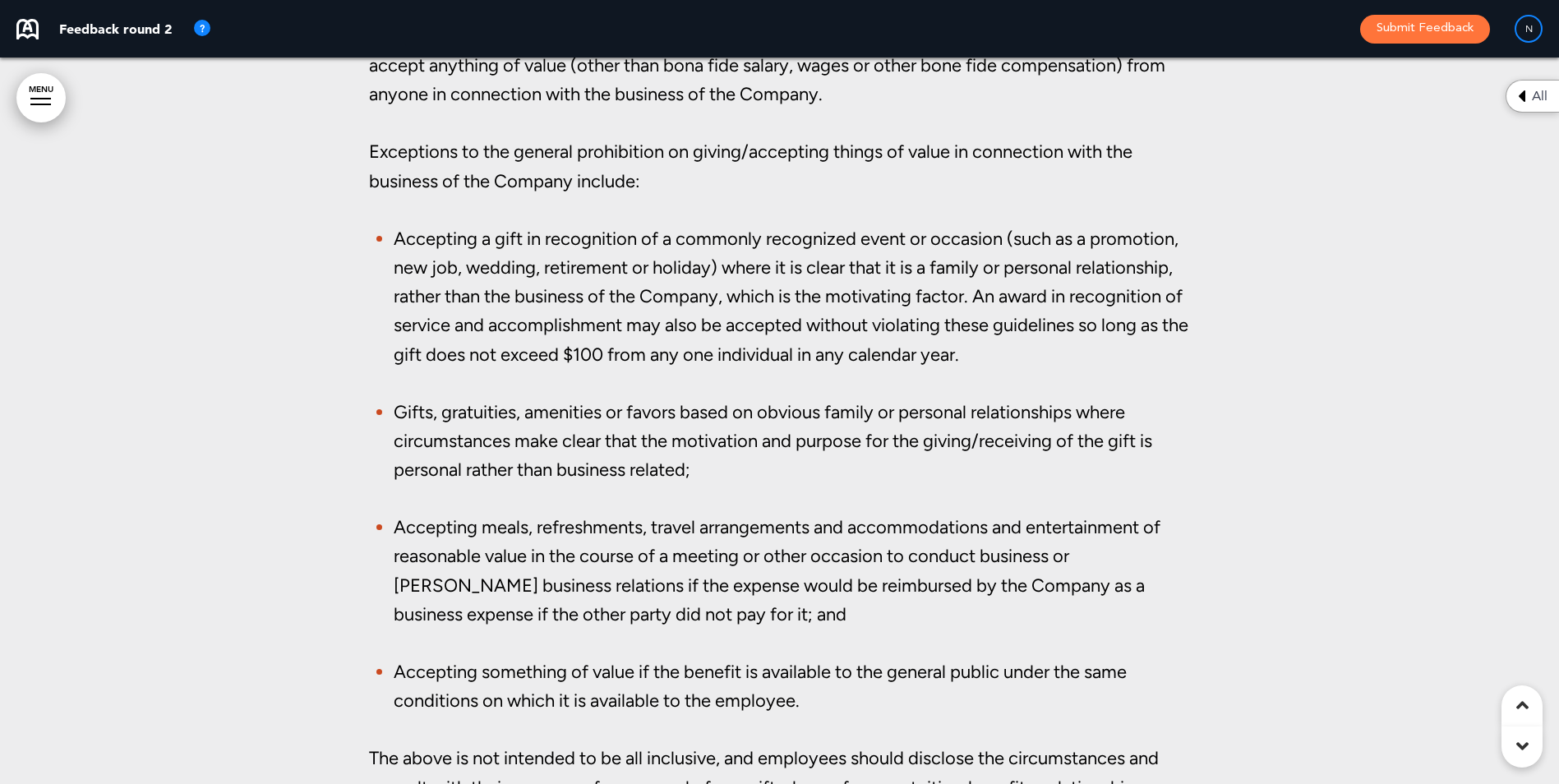
click at [25, 100] on link "MENU" at bounding box center [41, 97] width 49 height 49
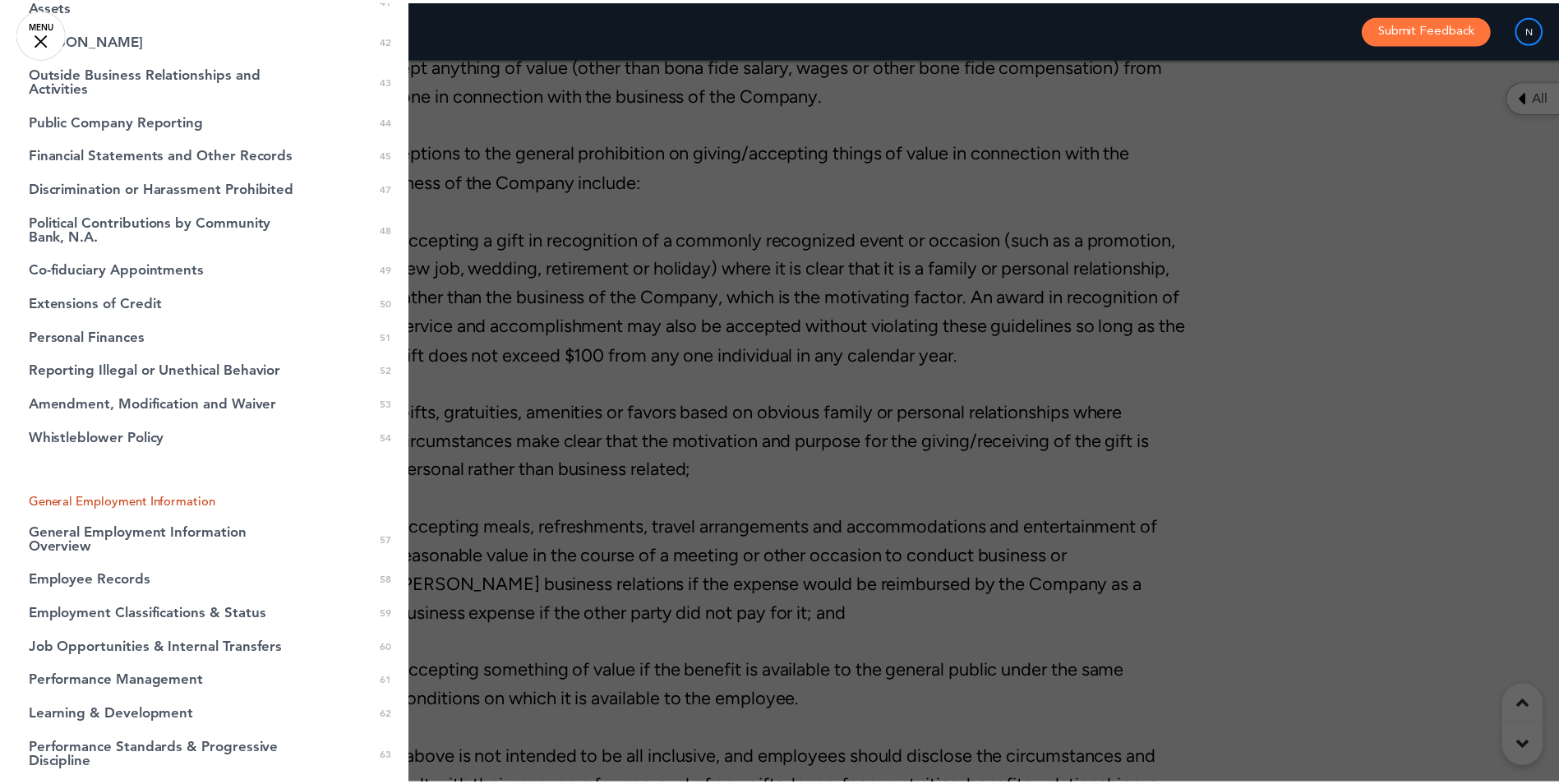
scroll to position [1486, 0]
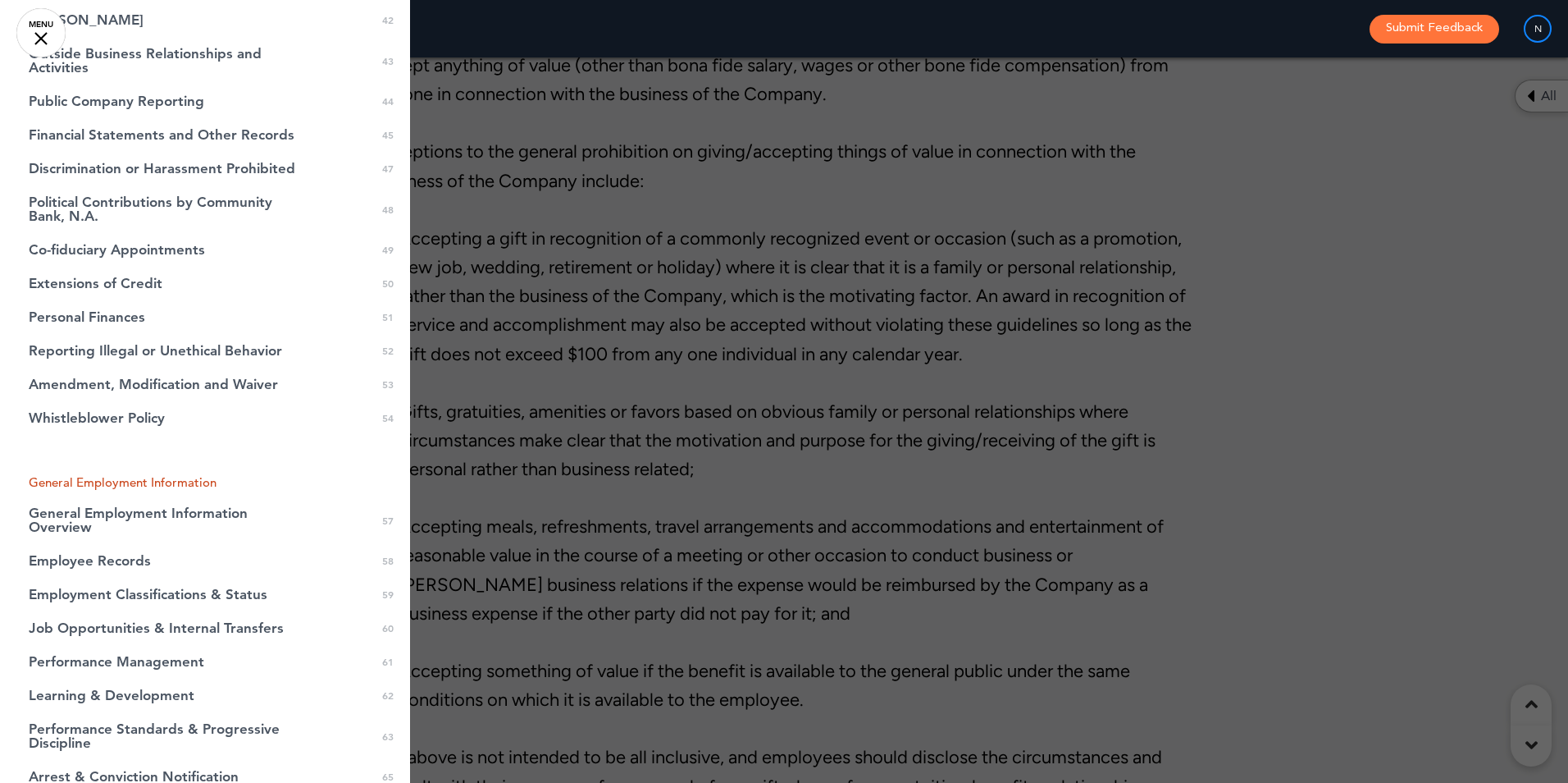
click at [35, 36] on link "MENU" at bounding box center [41, 32] width 49 height 49
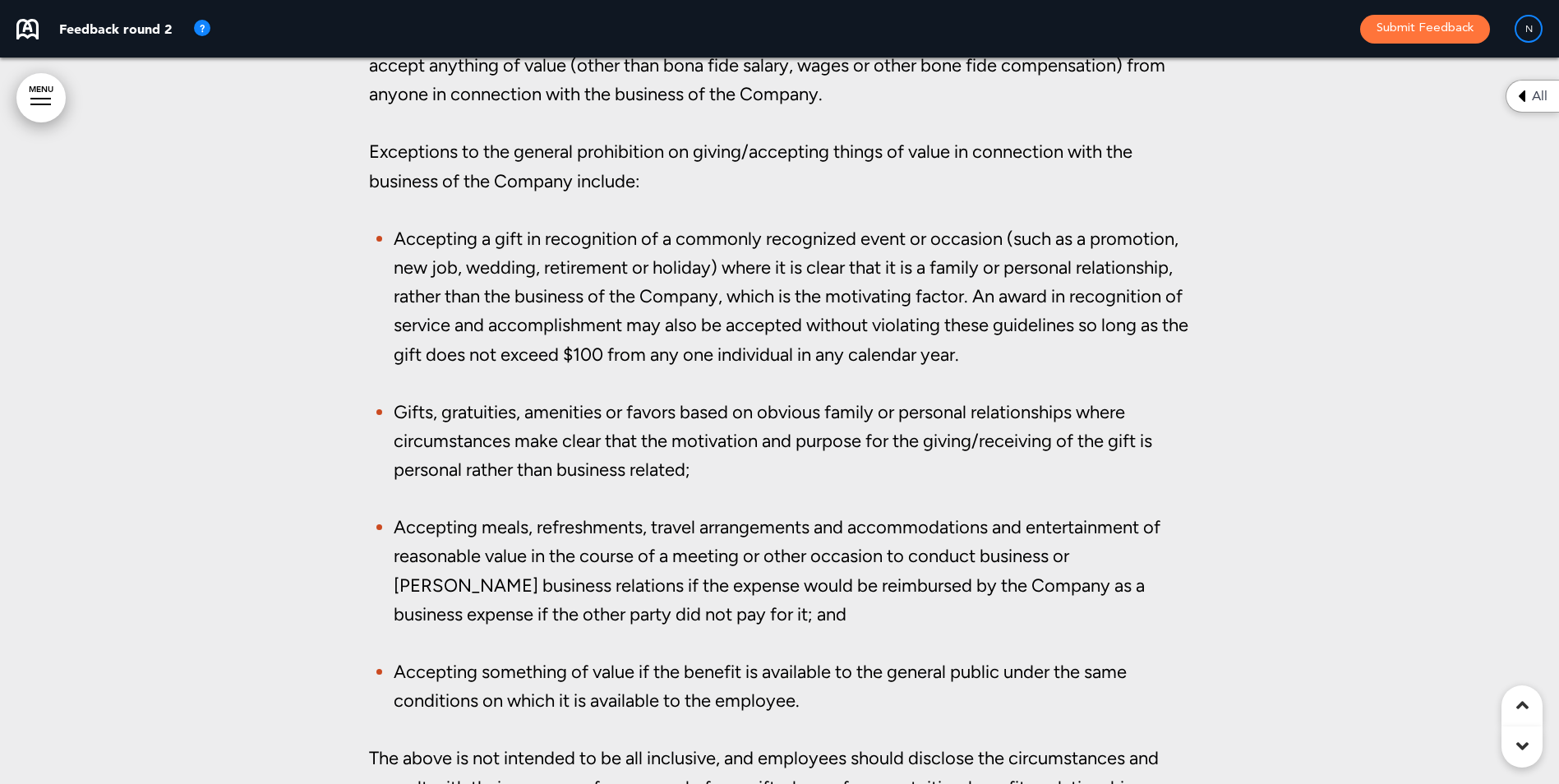
click at [1522, 93] on icon at bounding box center [1522, 96] width 8 height 20
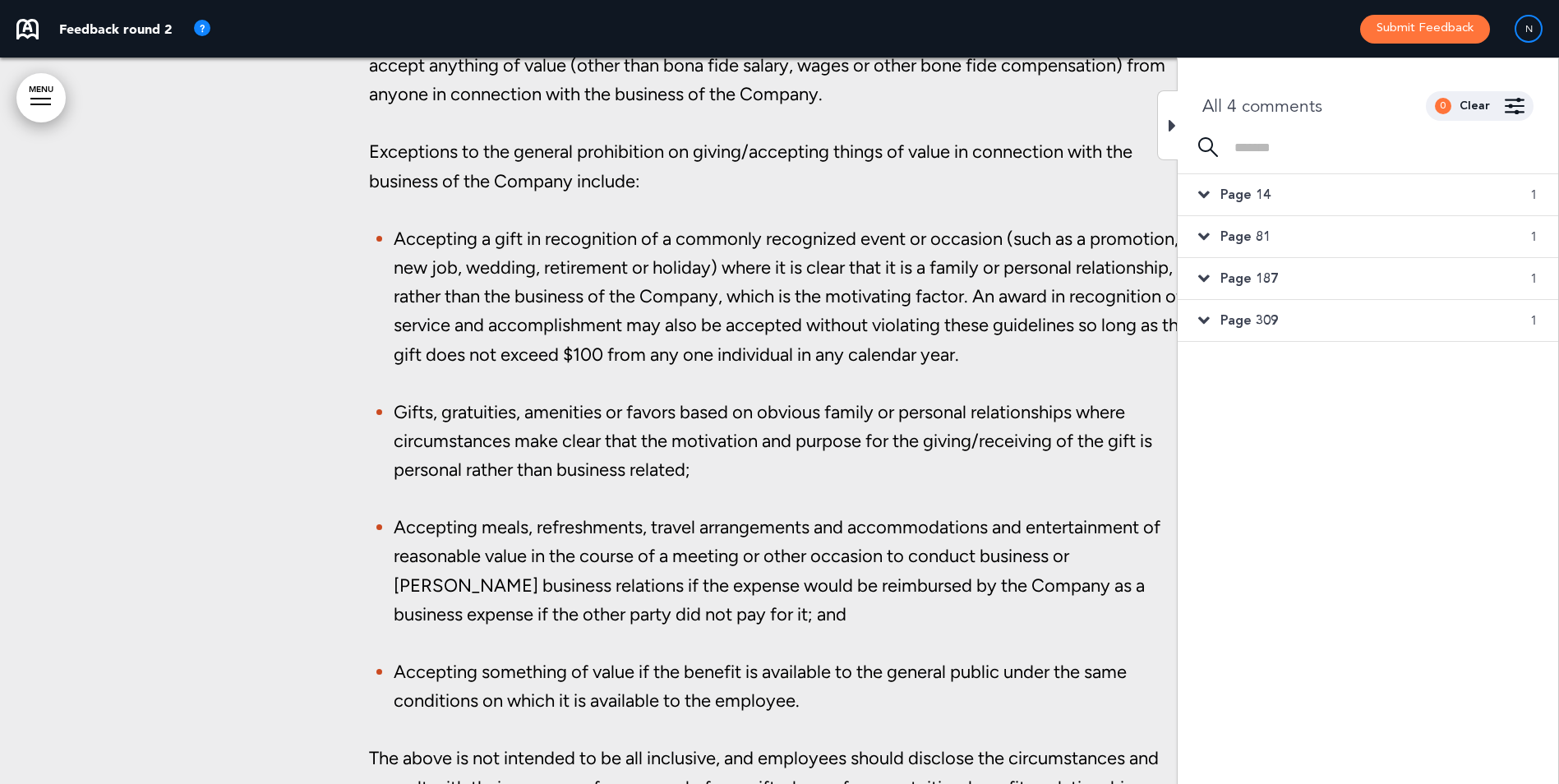
click at [1211, 274] on div "Page 187 1" at bounding box center [1367, 279] width 380 height 41
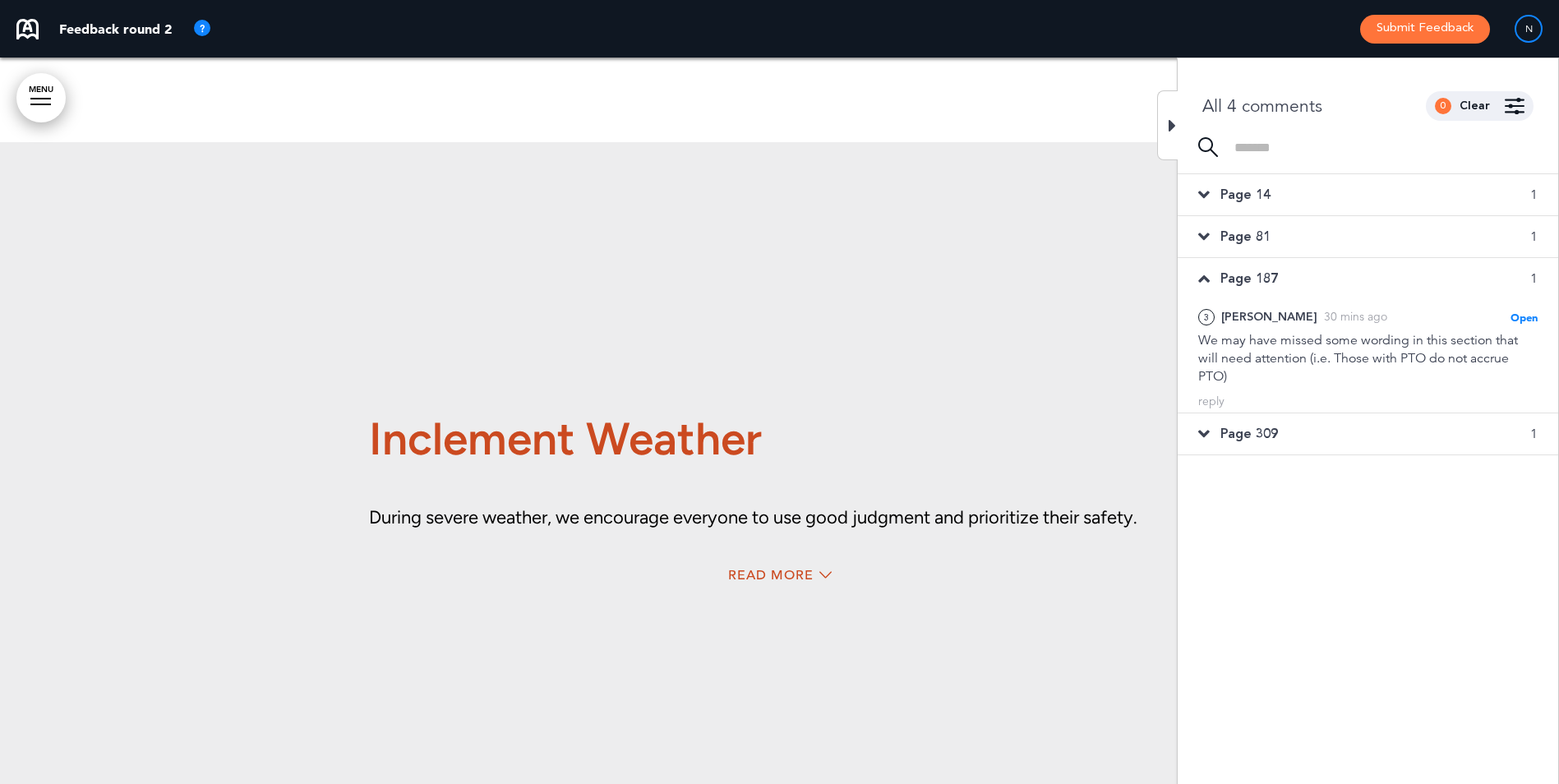
scroll to position [89171, 0]
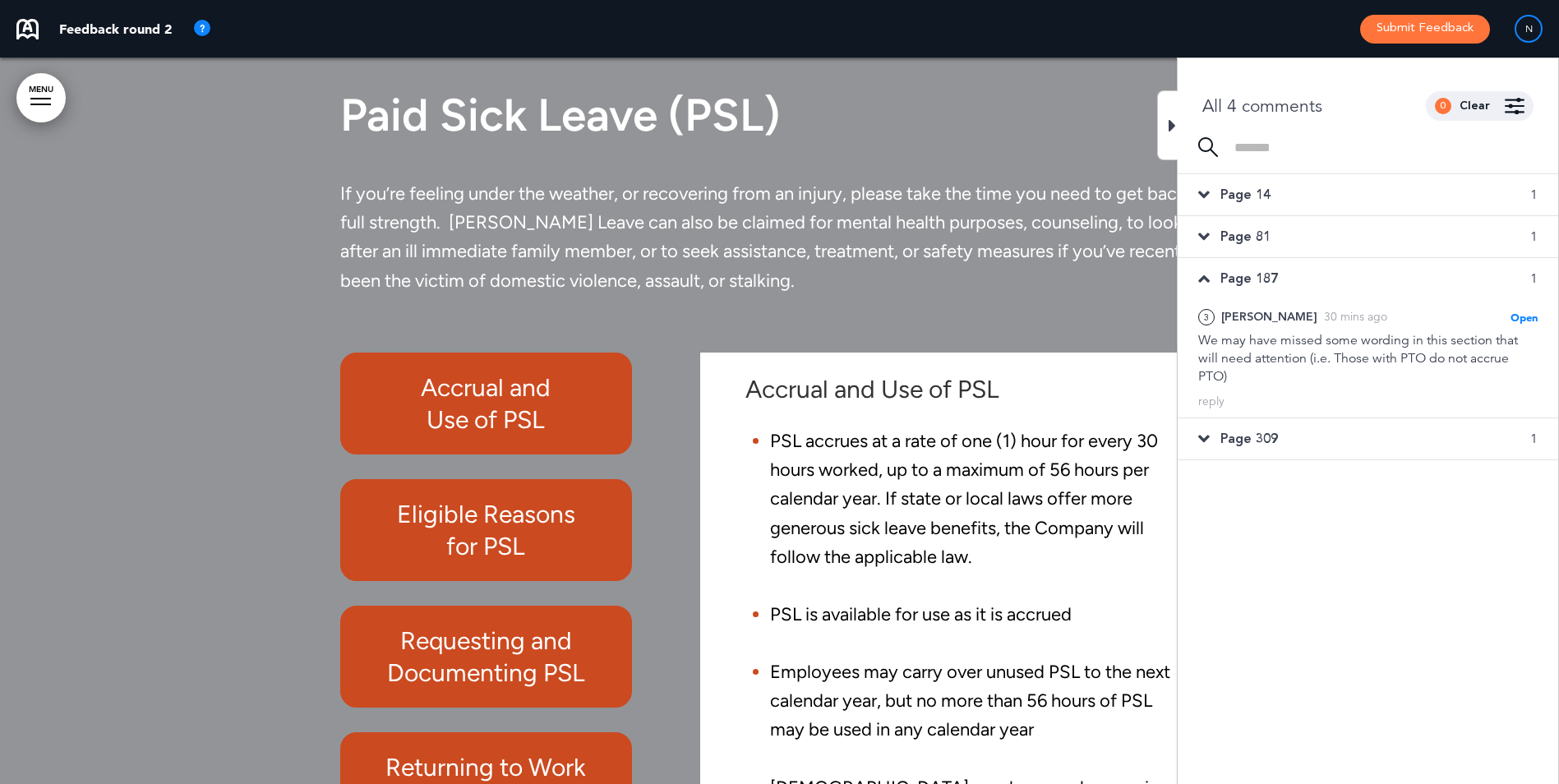
click at [1168, 122] on div at bounding box center [1167, 125] width 21 height 70
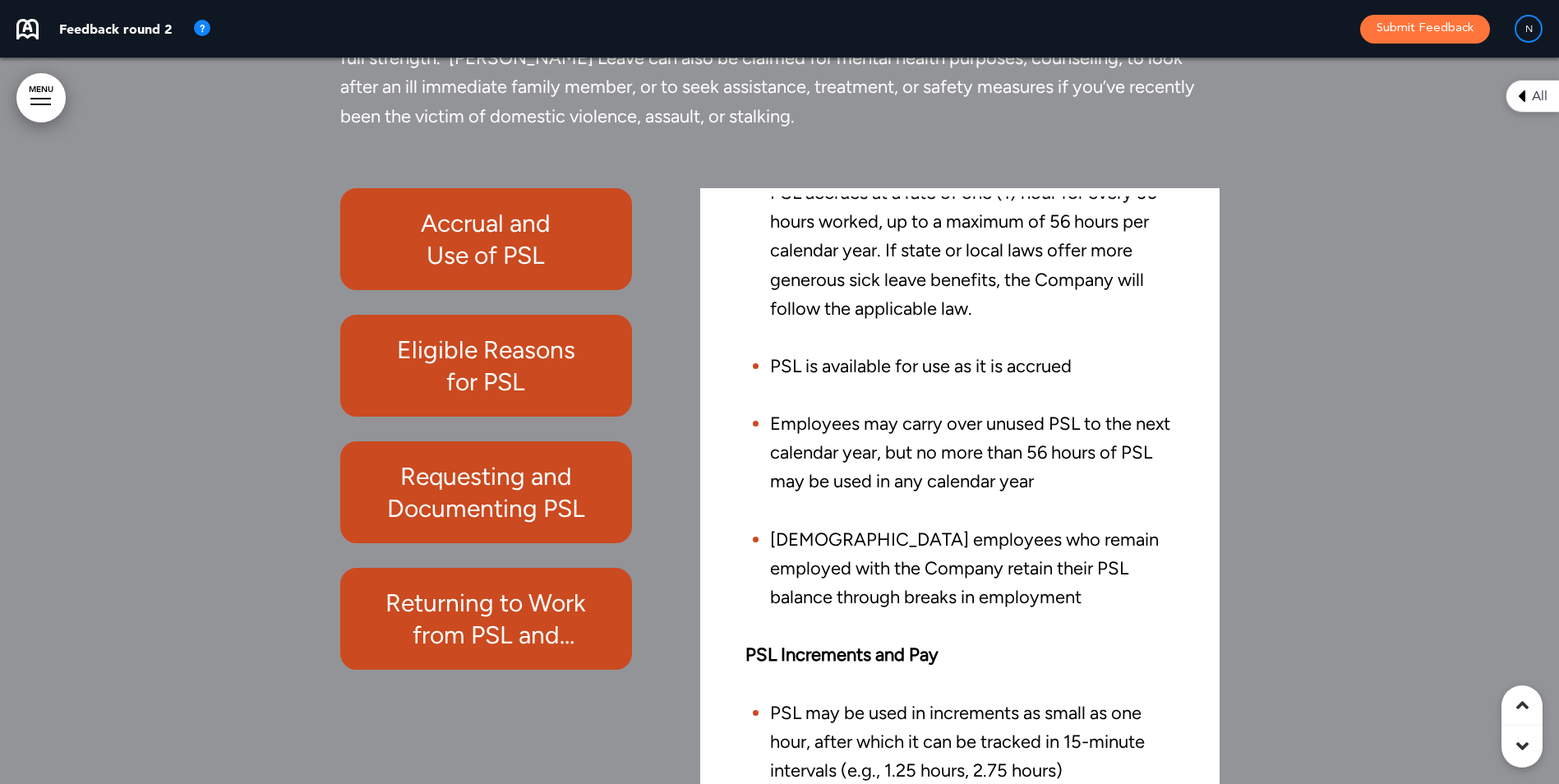
scroll to position [134, 0]
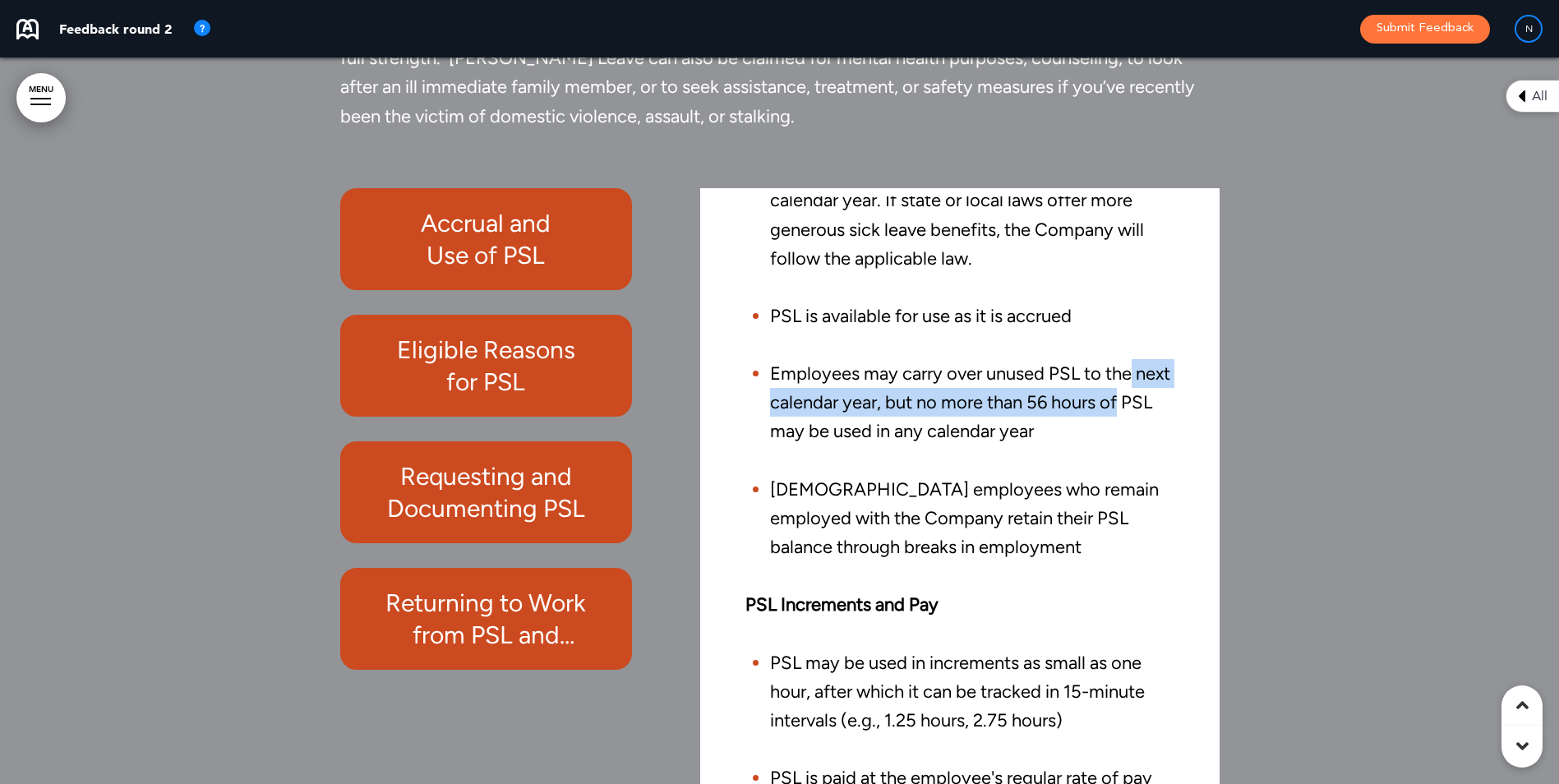
drag, startPoint x: 1189, startPoint y: 406, endPoint x: 1190, endPoint y: 433, distance: 27.0
click at [1190, 433] on div "Accrual and Use of PSL PSL accrues at a rate of one (1) hour for every 30 hours…" at bounding box center [959, 517] width 493 height 641
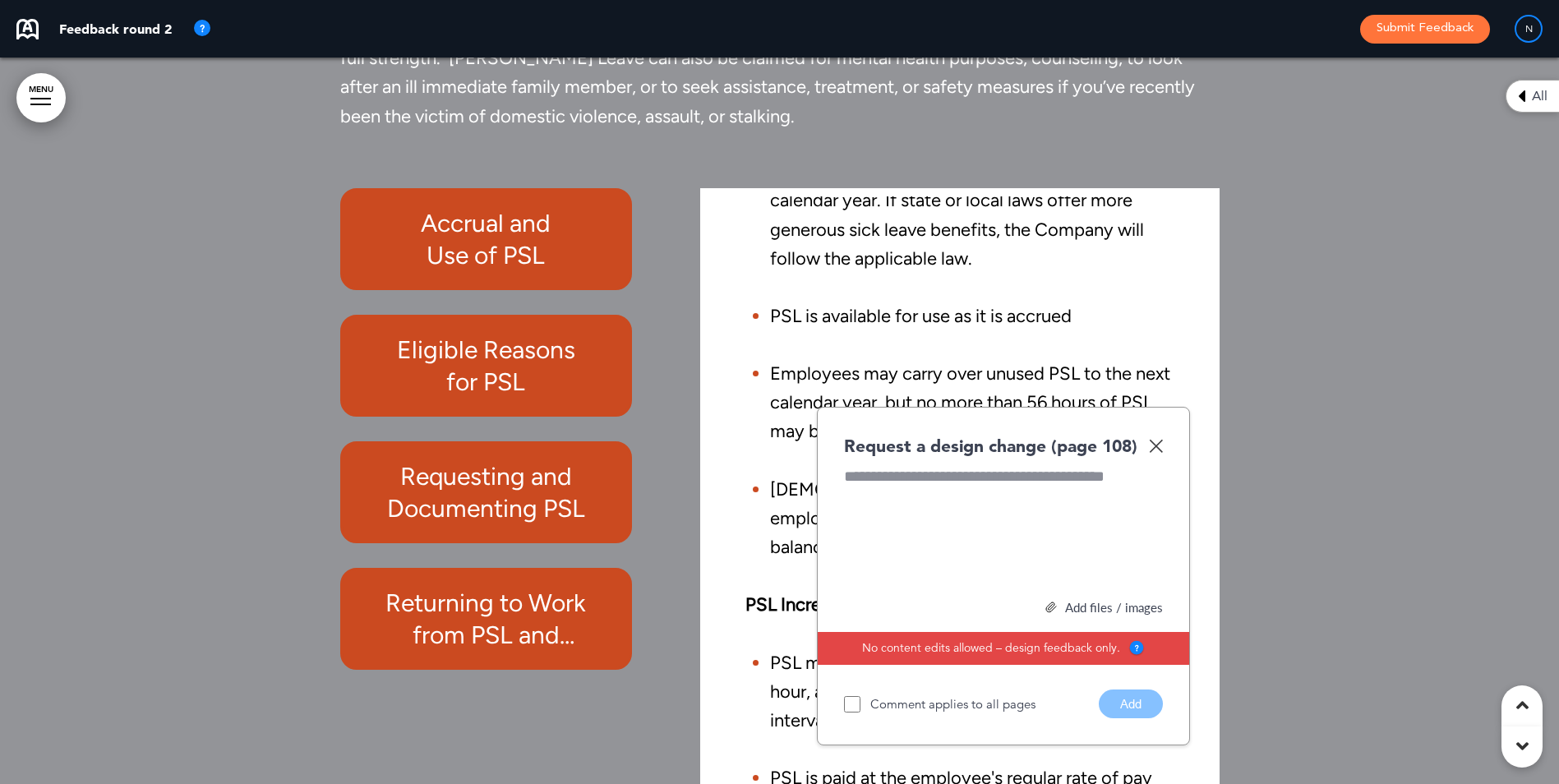
click at [545, 398] on h6 "Eligible Reasons for PSL" at bounding box center [486, 364] width 255 height 64
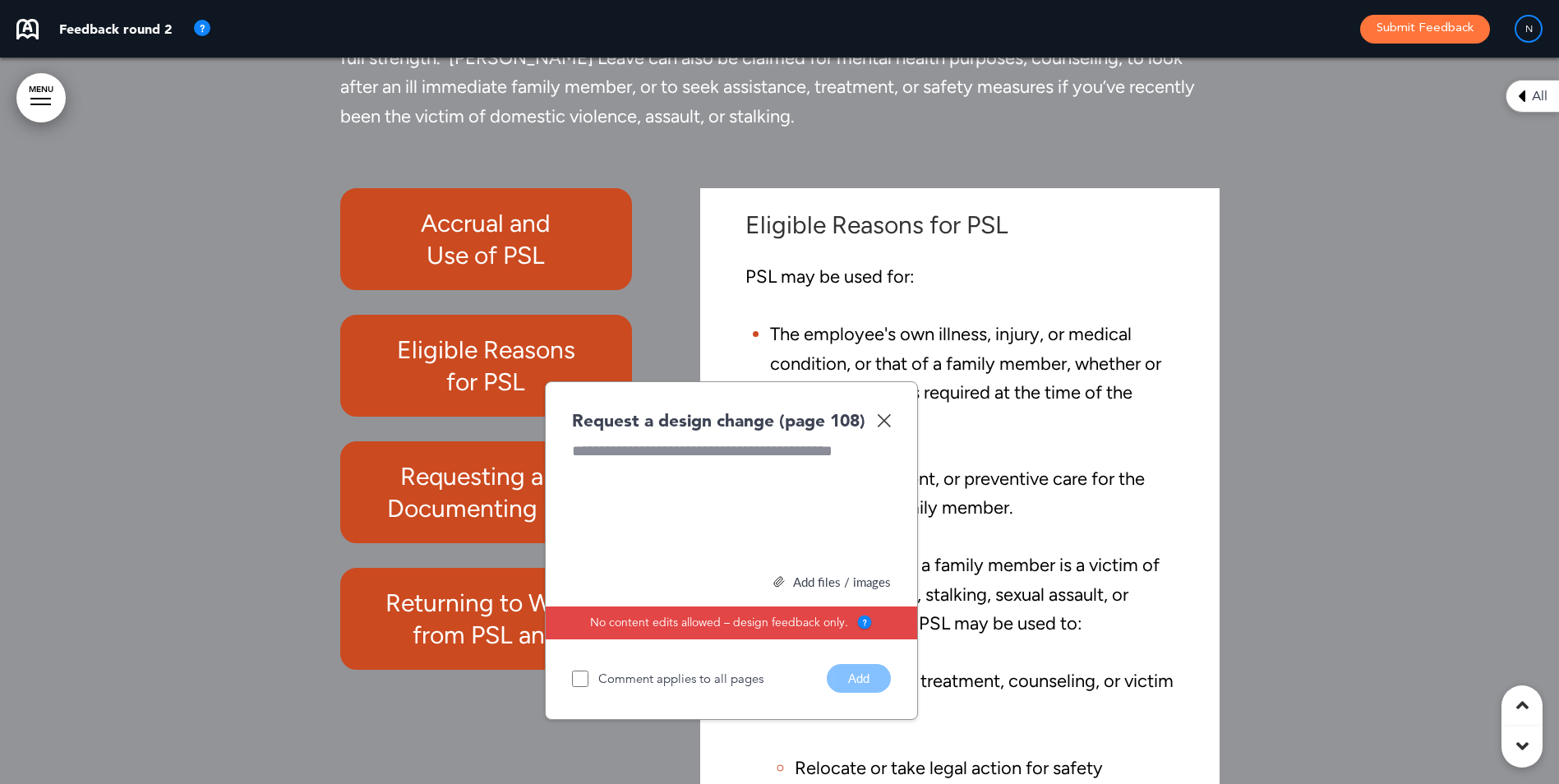
click at [887, 427] on img at bounding box center [884, 420] width 14 height 14
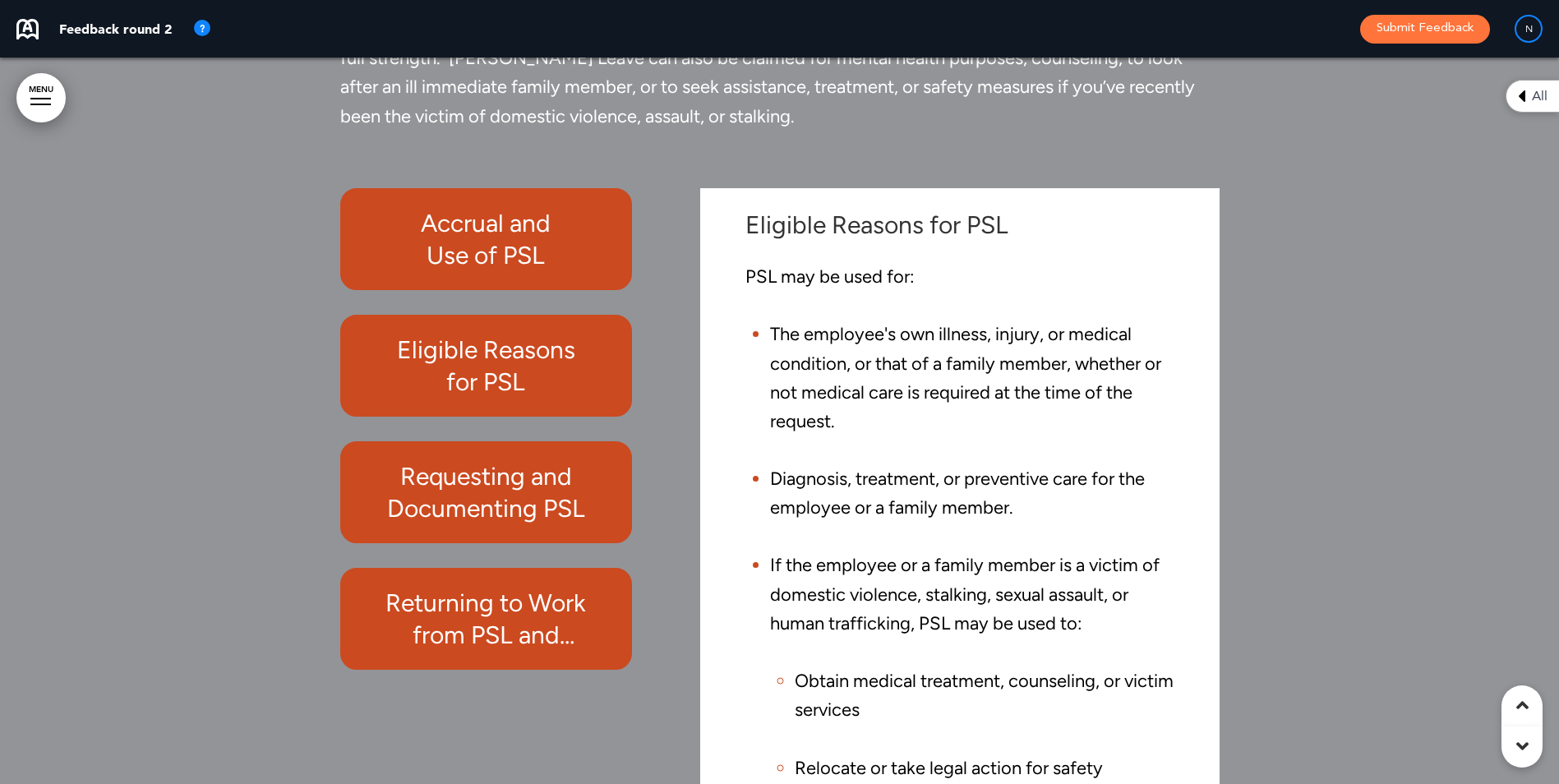
click at [471, 373] on h6 "Eligible Reasons for PSL" at bounding box center [486, 364] width 255 height 64
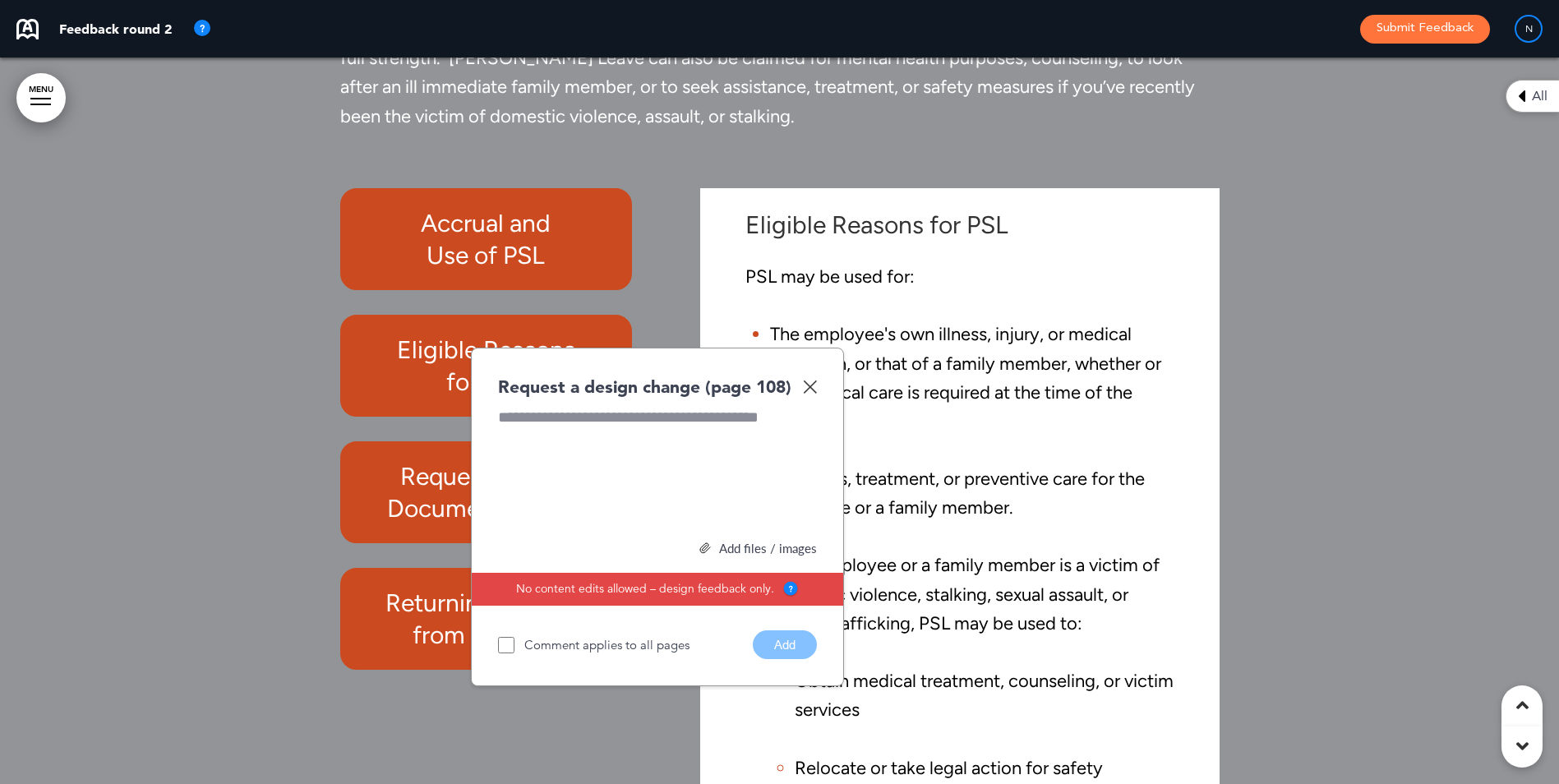
click at [498, 270] on h6 "Accrual and Use of PSL" at bounding box center [486, 239] width 255 height 64
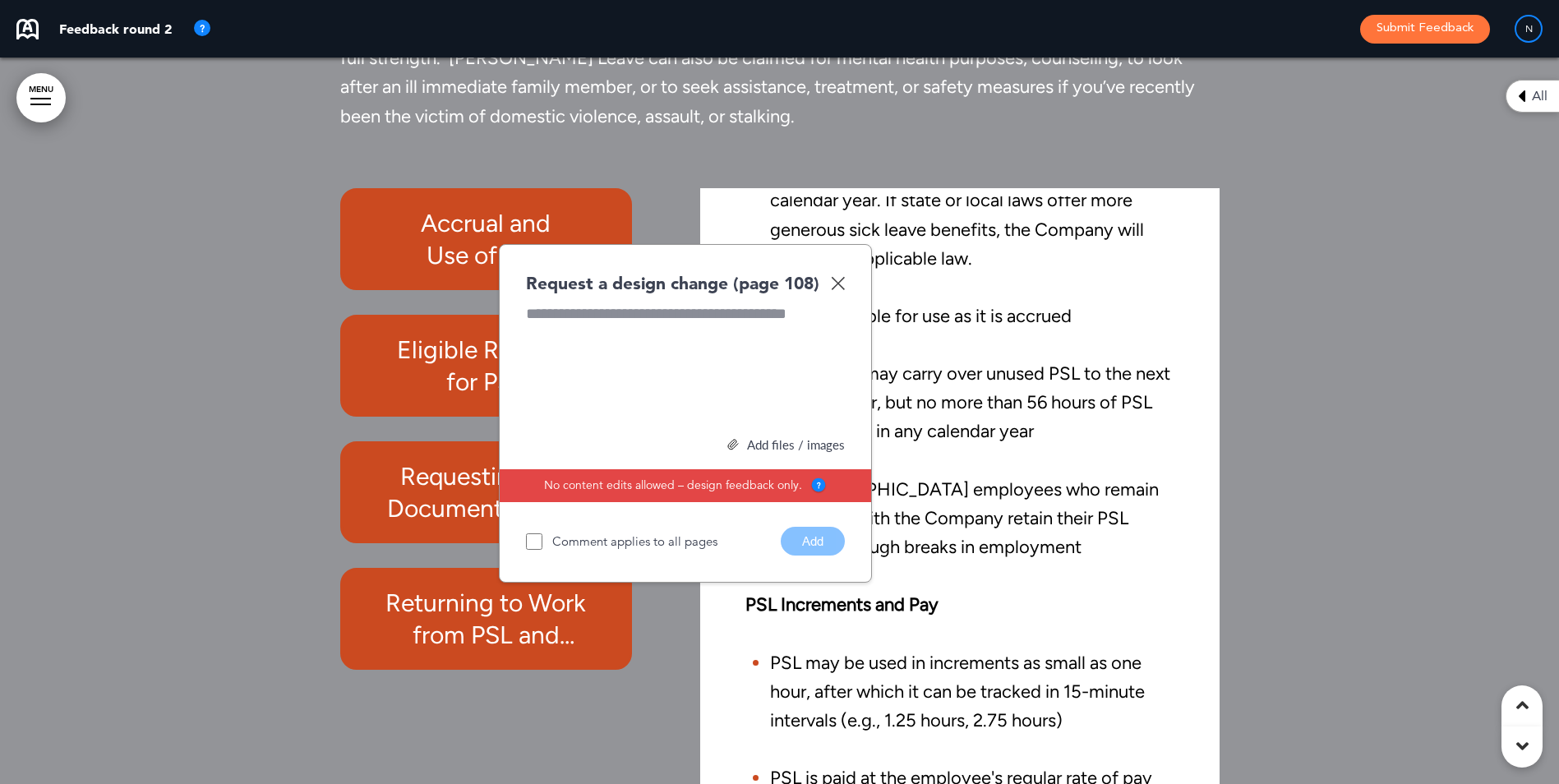
click at [833, 290] on img at bounding box center [837, 283] width 14 height 14
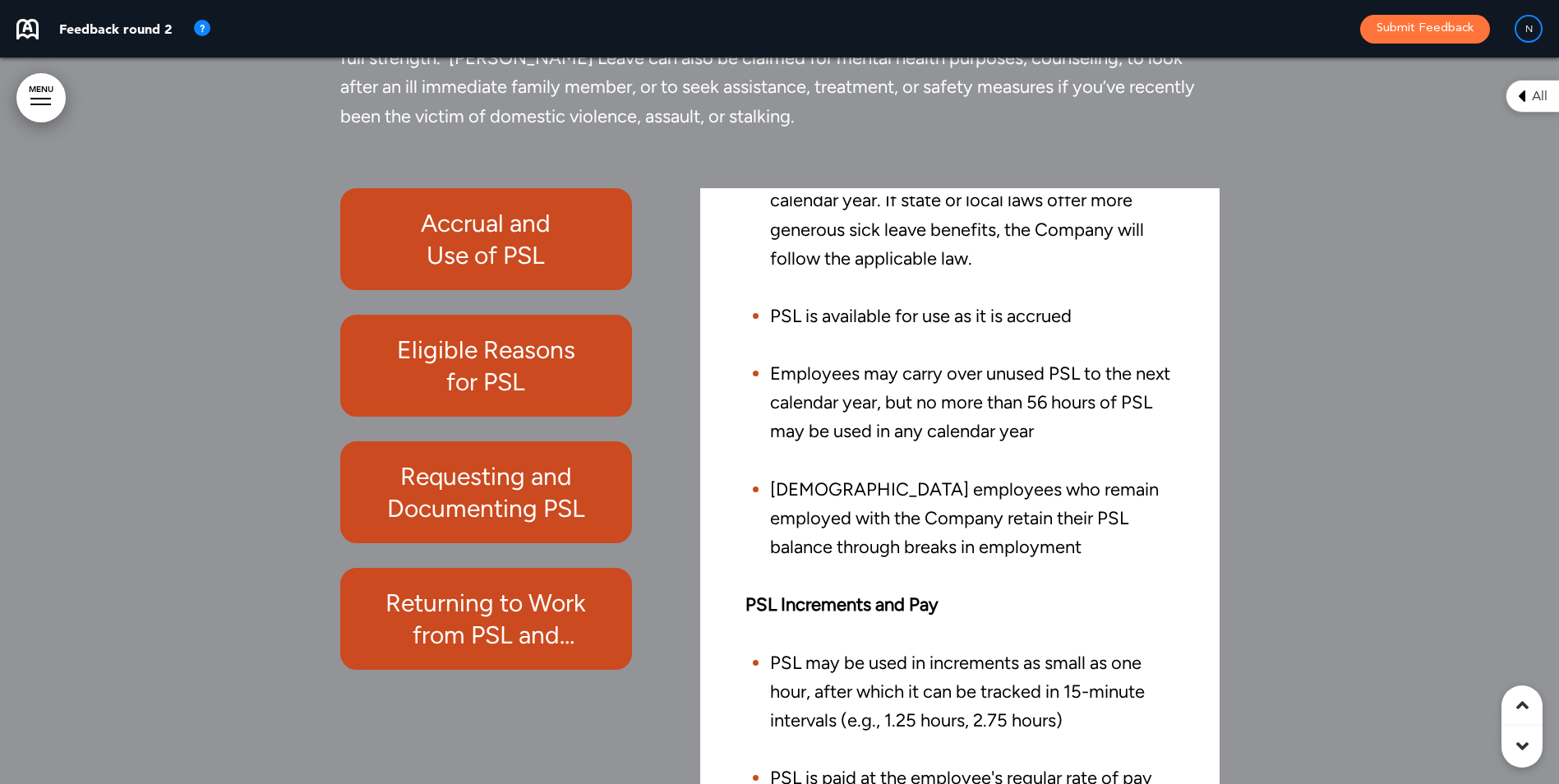
click at [1519, 97] on icon at bounding box center [1522, 96] width 8 height 20
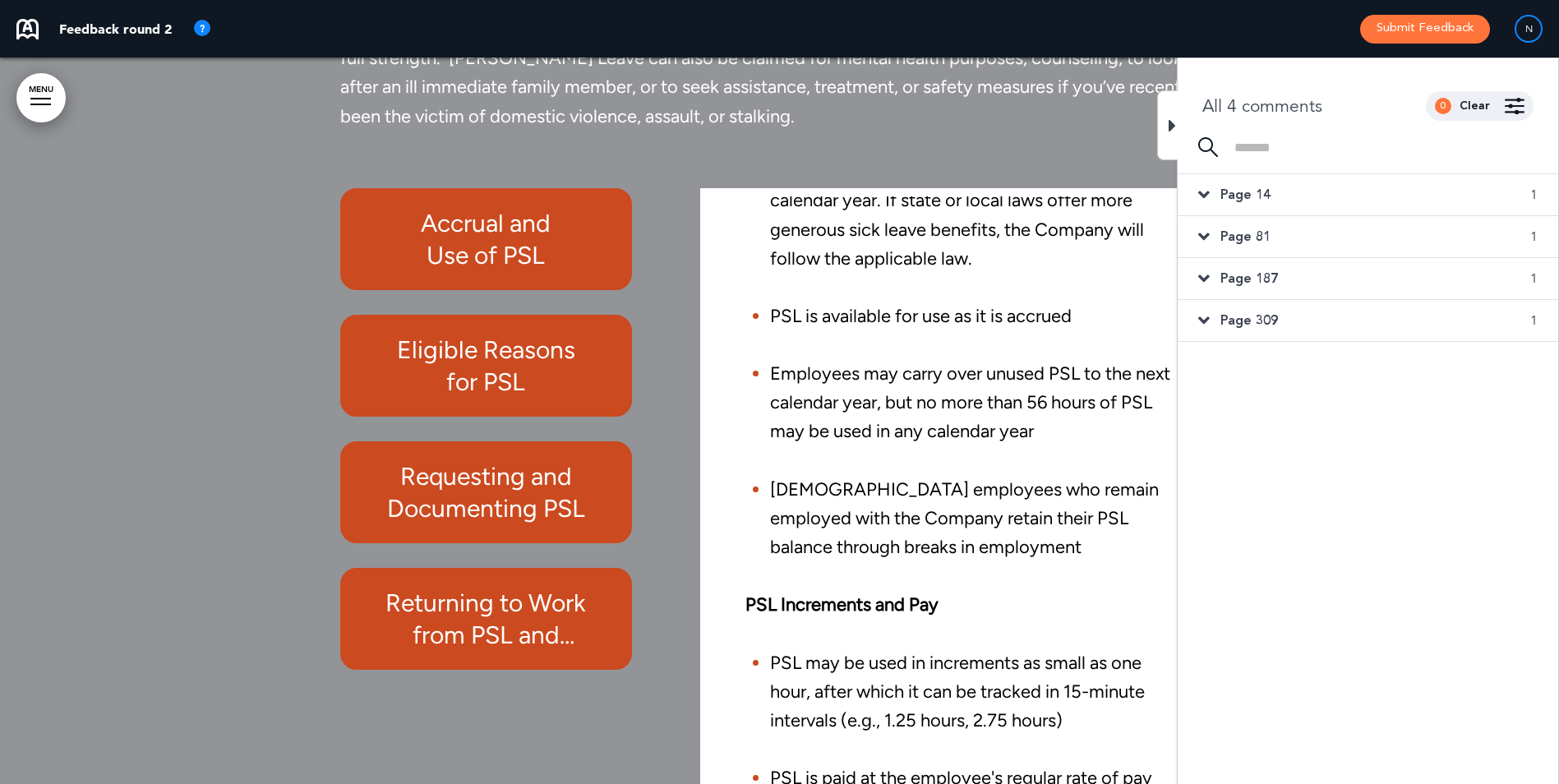
click at [1203, 316] on icon at bounding box center [1204, 320] width 12 height 18
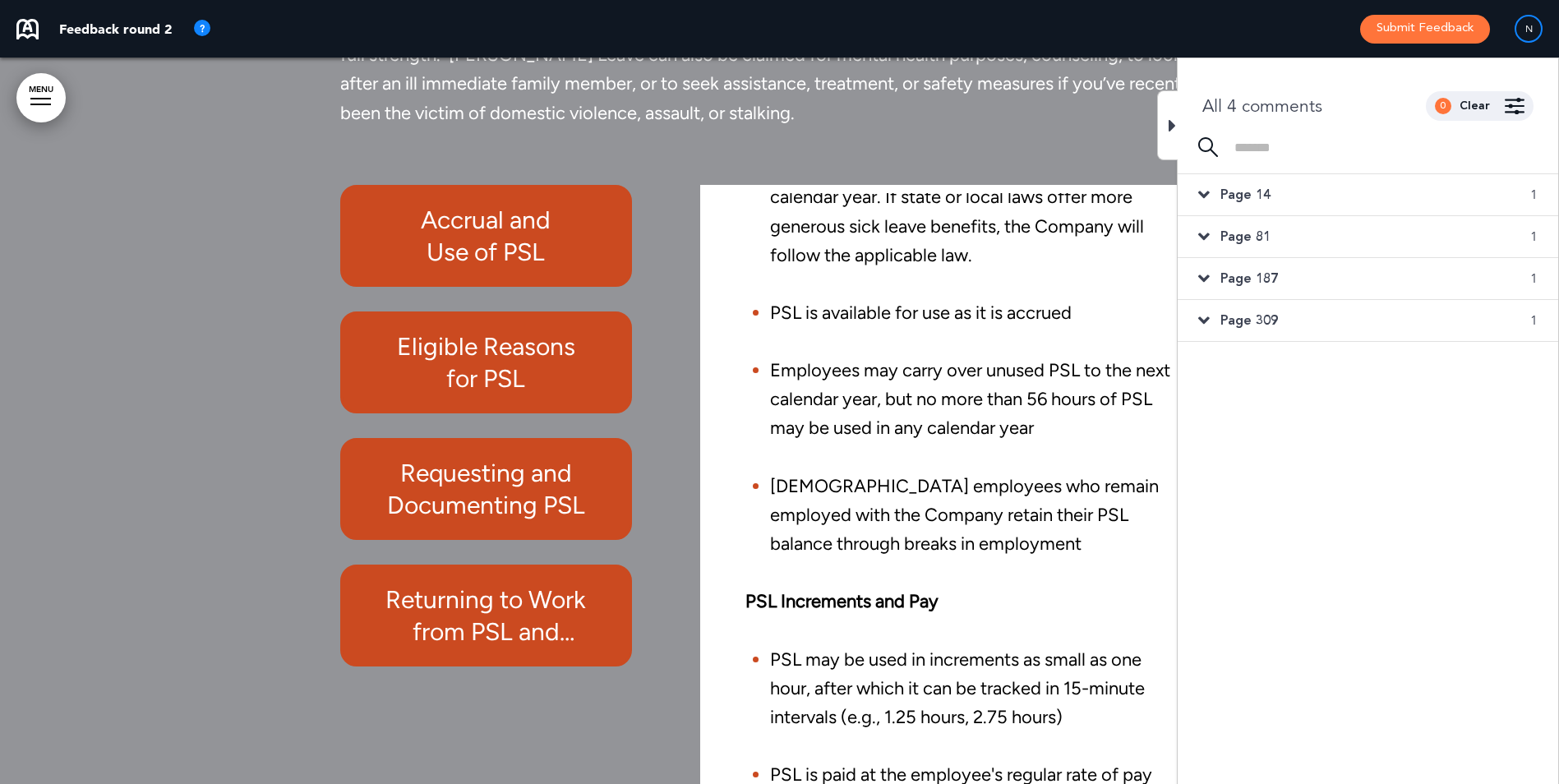
scroll to position [92409, 0]
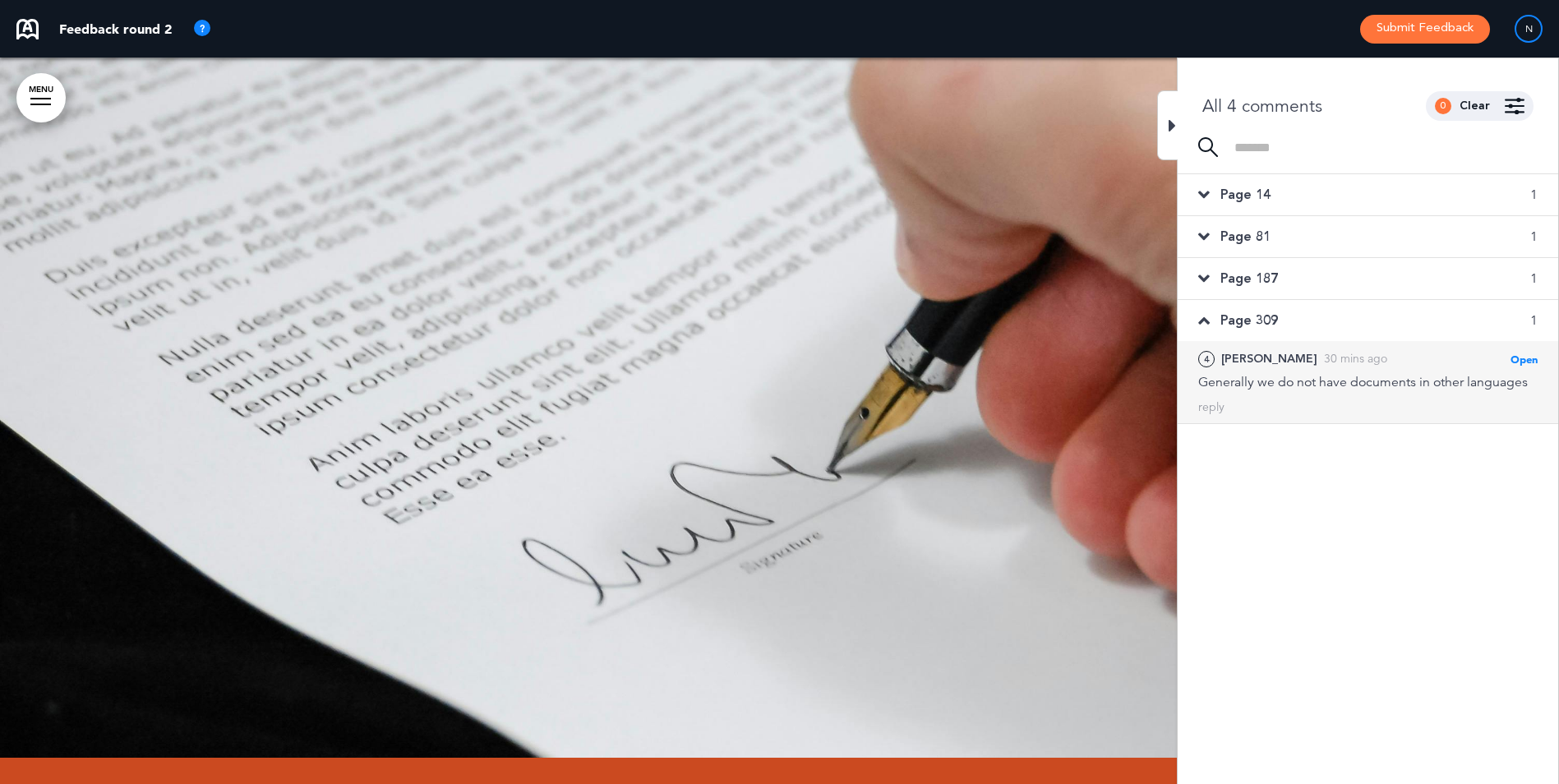
click at [1238, 404] on div "reply" at bounding box center [1367, 407] width 339 height 16
click at [1217, 409] on div "reply" at bounding box center [1211, 407] width 27 height 16
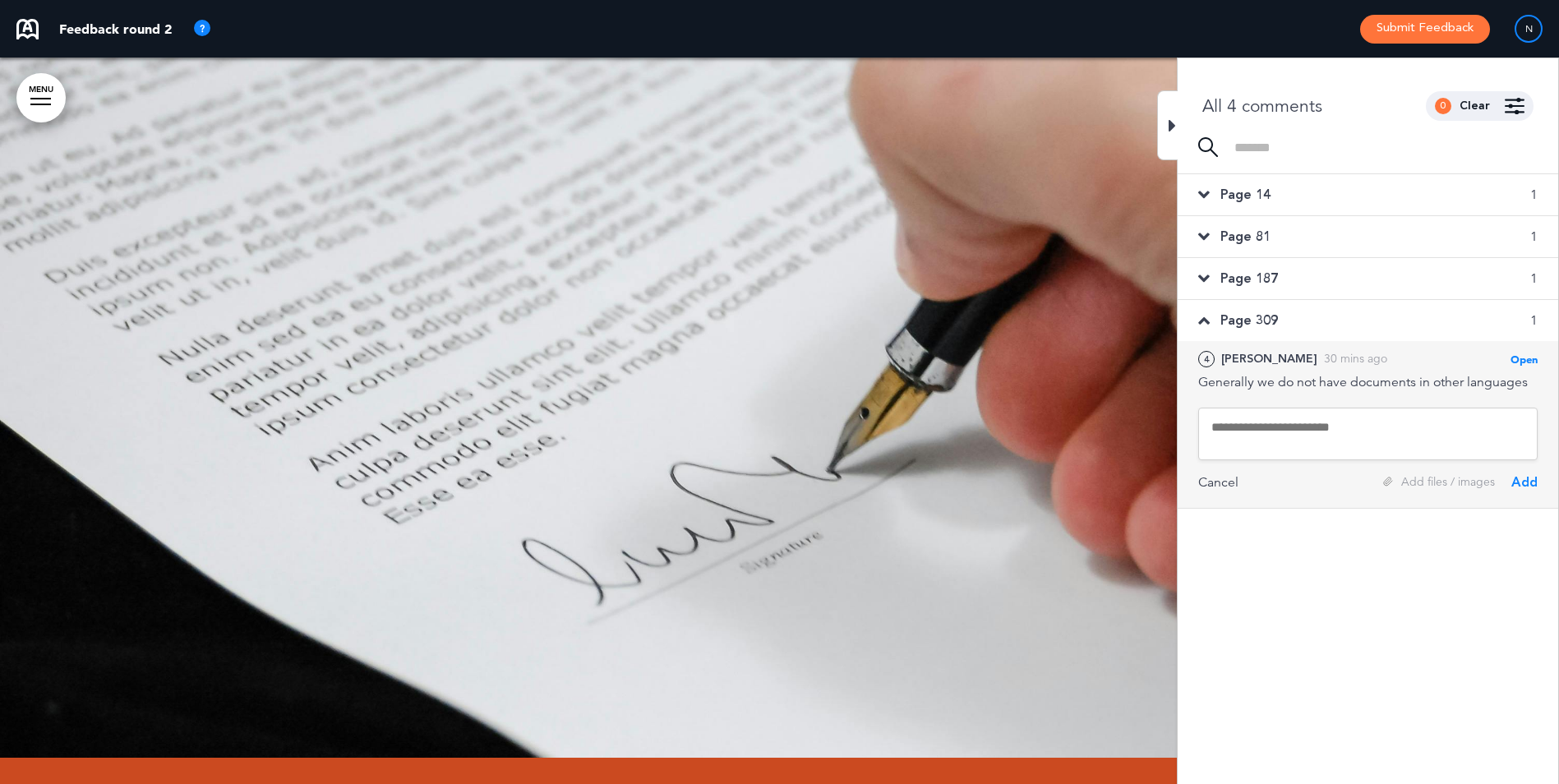
click at [1247, 436] on textarea at bounding box center [1367, 434] width 339 height 53
type textarea "**********"
click at [1532, 488] on div "Add" at bounding box center [1524, 482] width 27 height 18
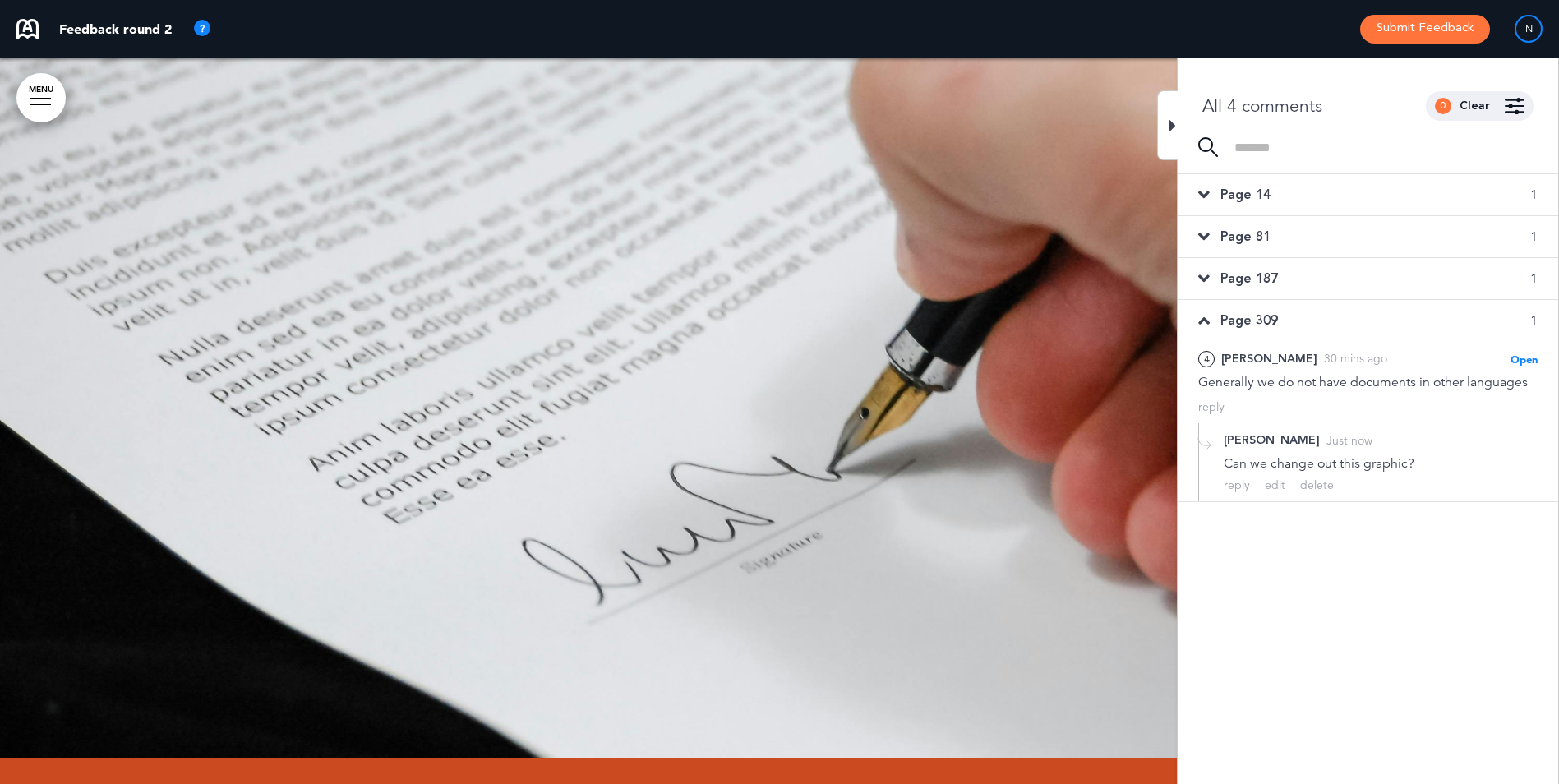
click at [1210, 324] on div "Page 309 1" at bounding box center [1367, 320] width 380 height 41
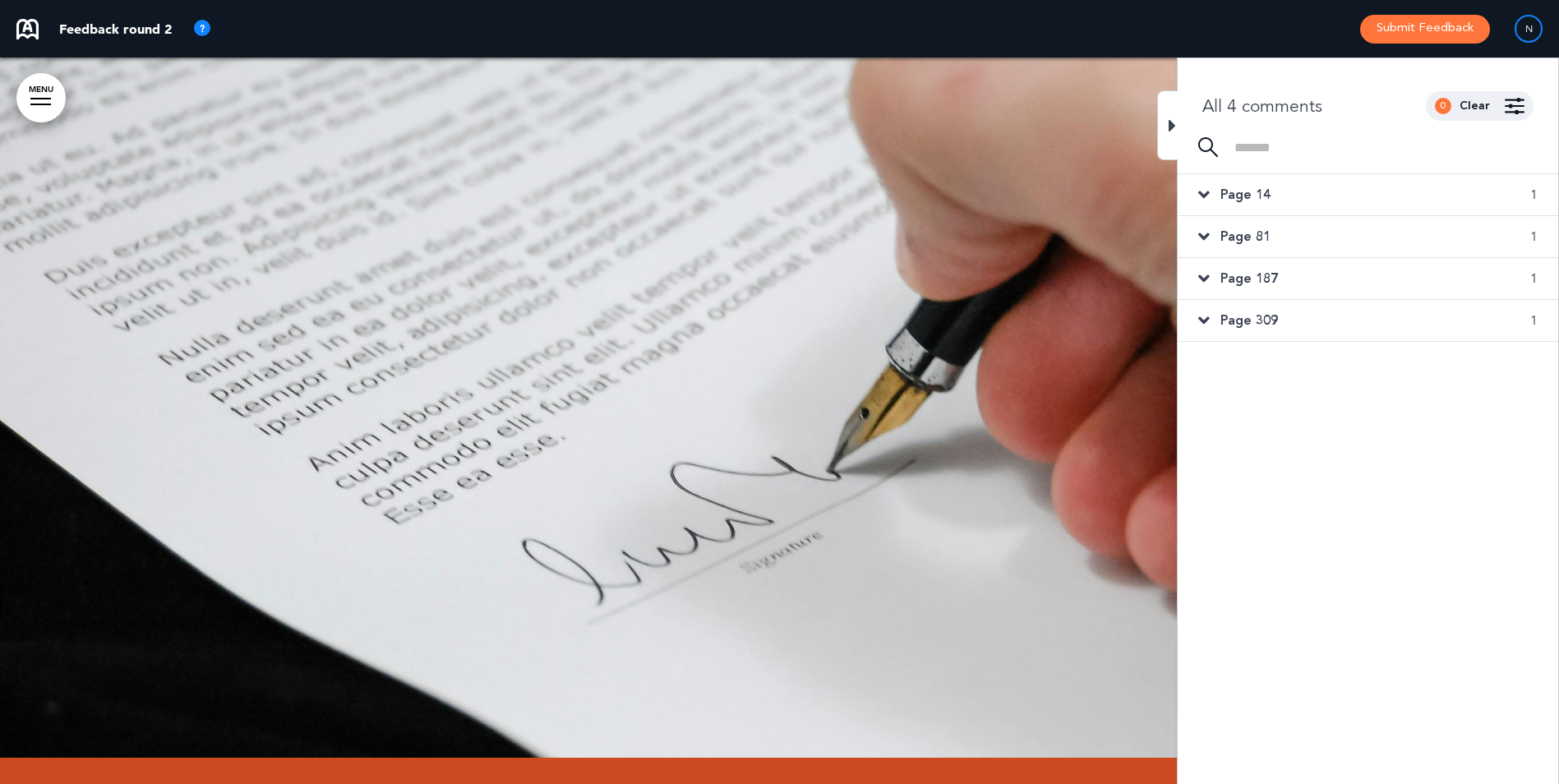
click at [1214, 281] on div "Page 187 1" at bounding box center [1367, 279] width 380 height 41
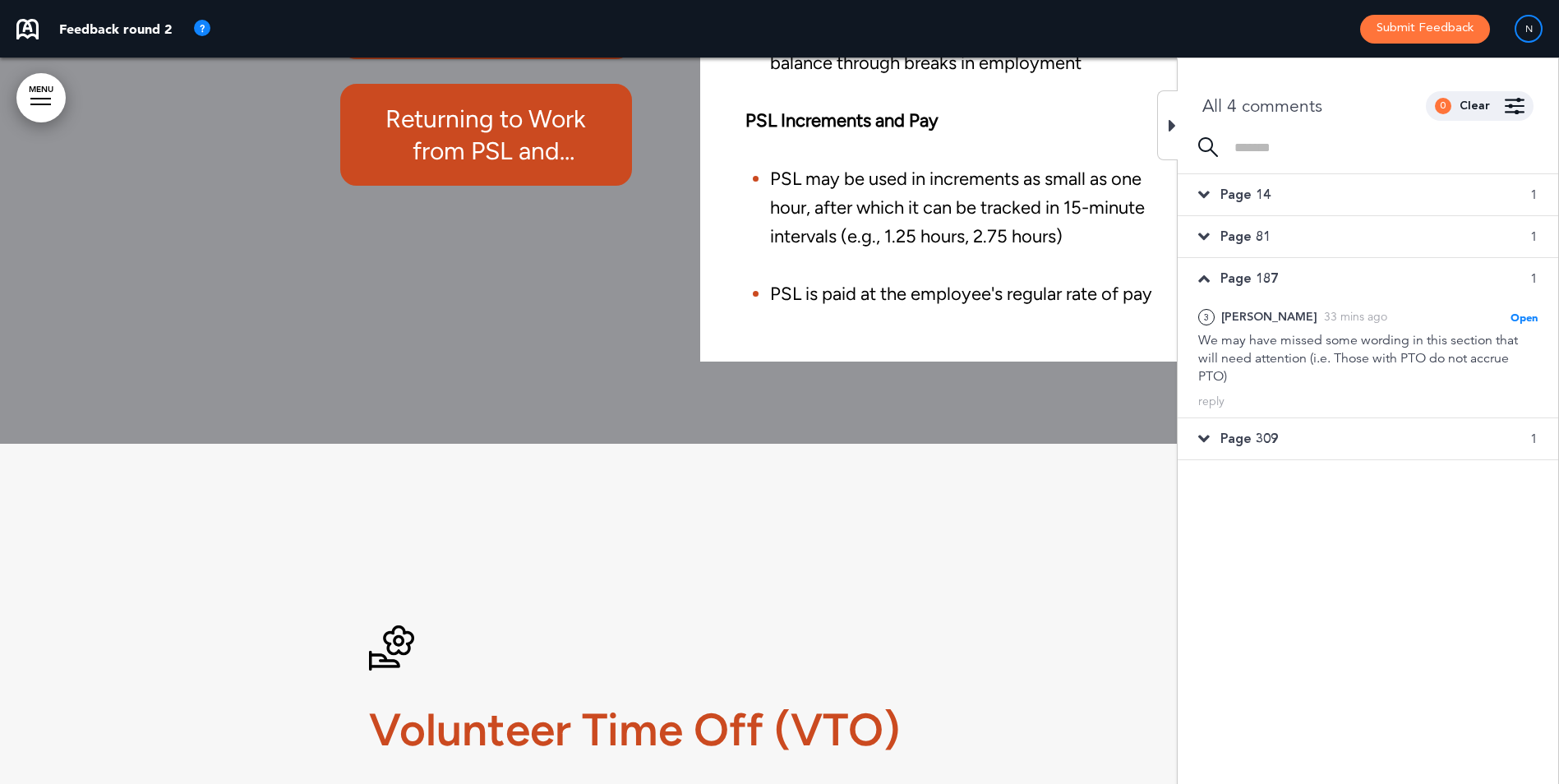
scroll to position [89171, 0]
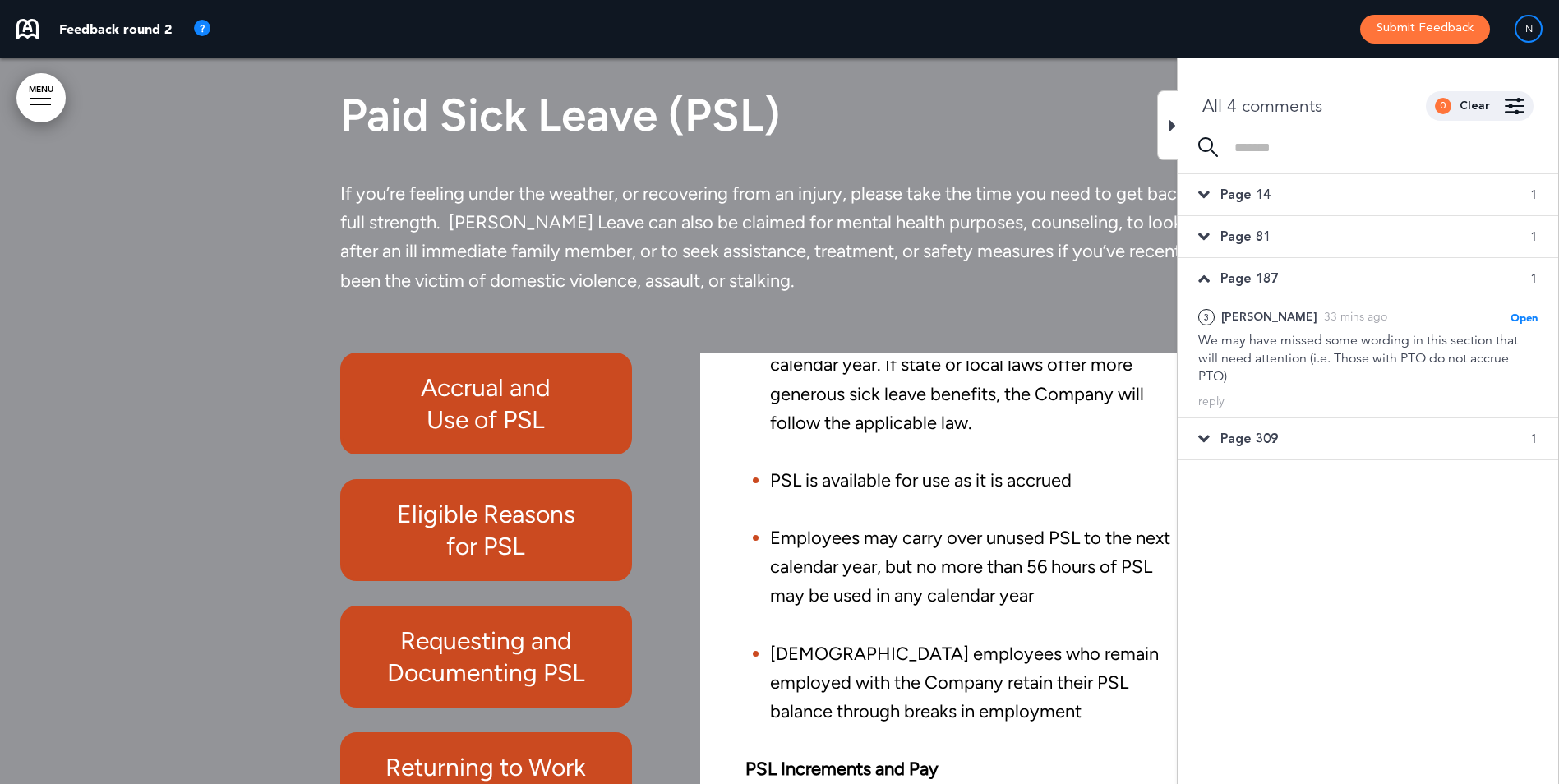
click at [1068, 323] on p "If you’re feeling under the weather, or recovering from an injury, please take …" at bounding box center [780, 251] width 880 height 144
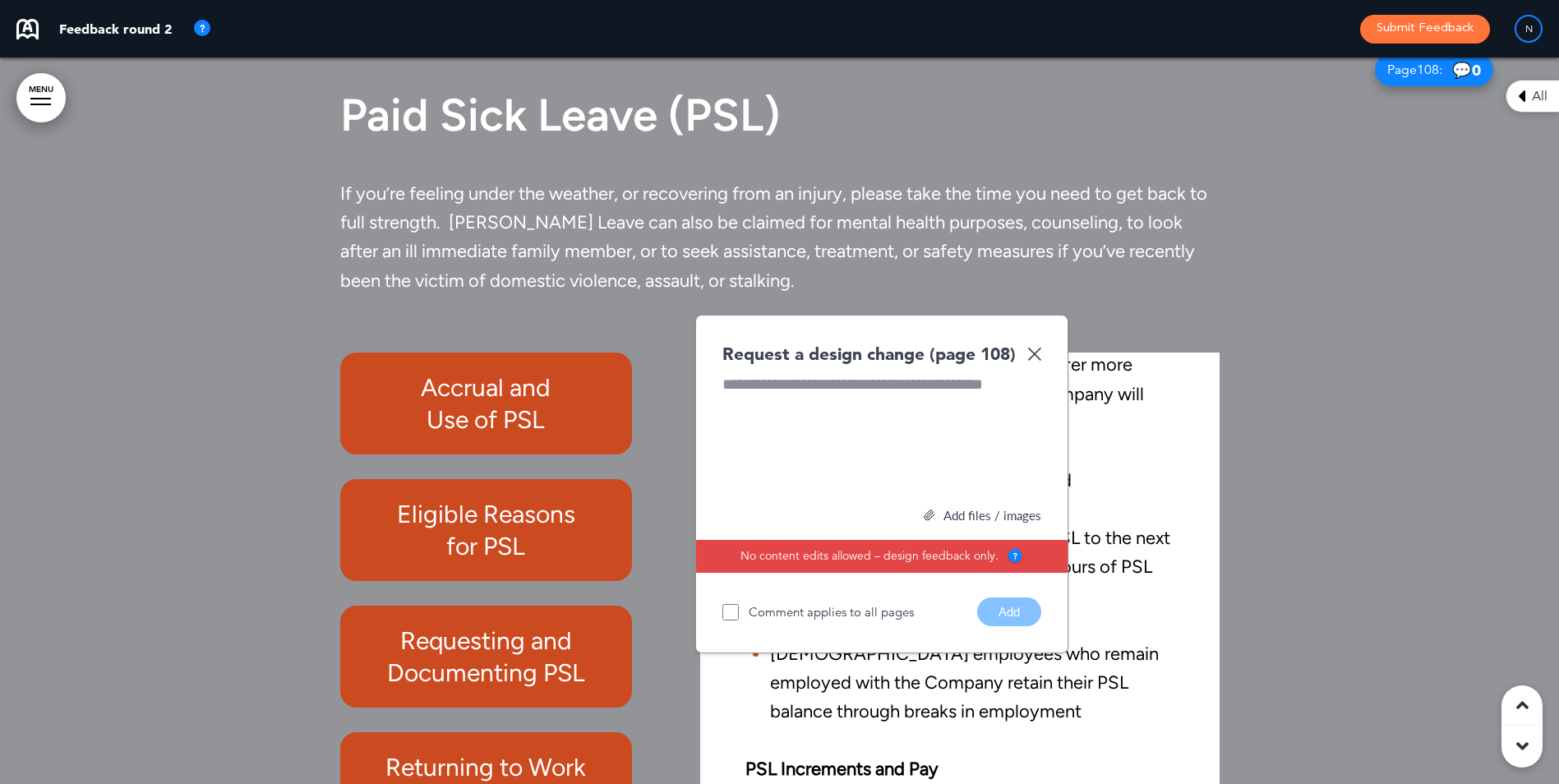
click at [1035, 361] on img at bounding box center [1034, 354] width 14 height 14
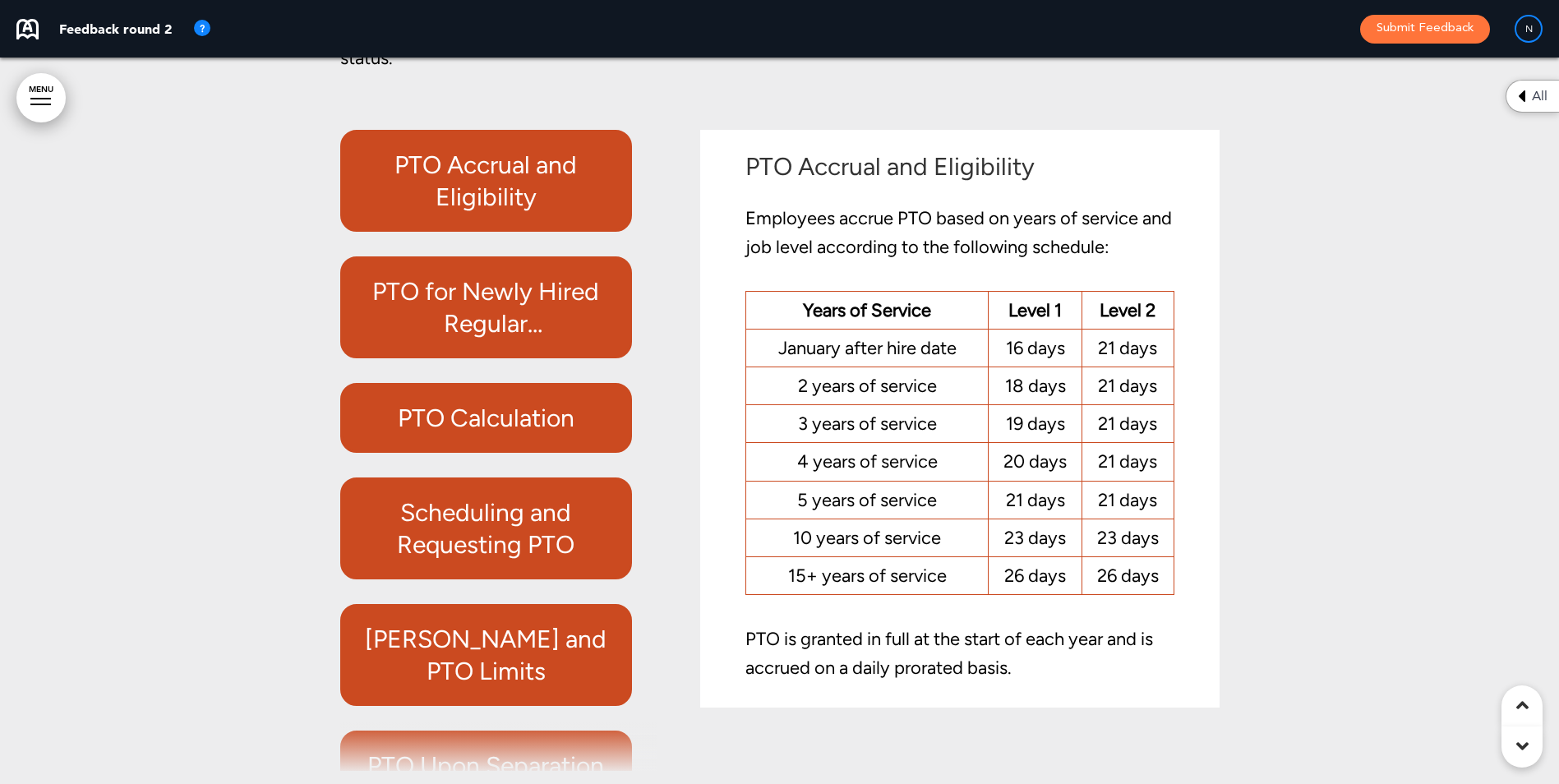
scroll to position [88513, 0]
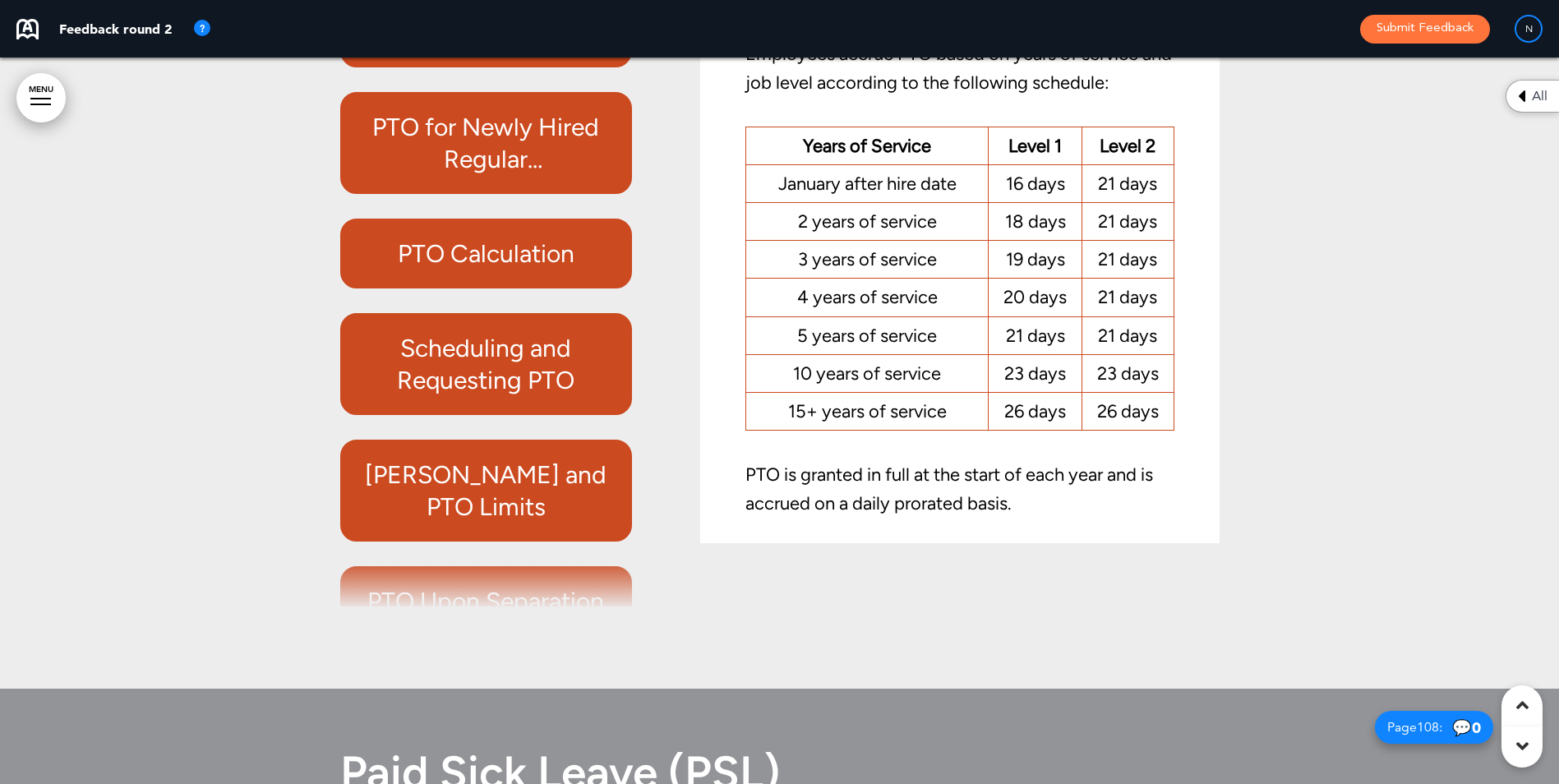
click at [1511, 106] on div "All" at bounding box center [1532, 95] width 53 height 32
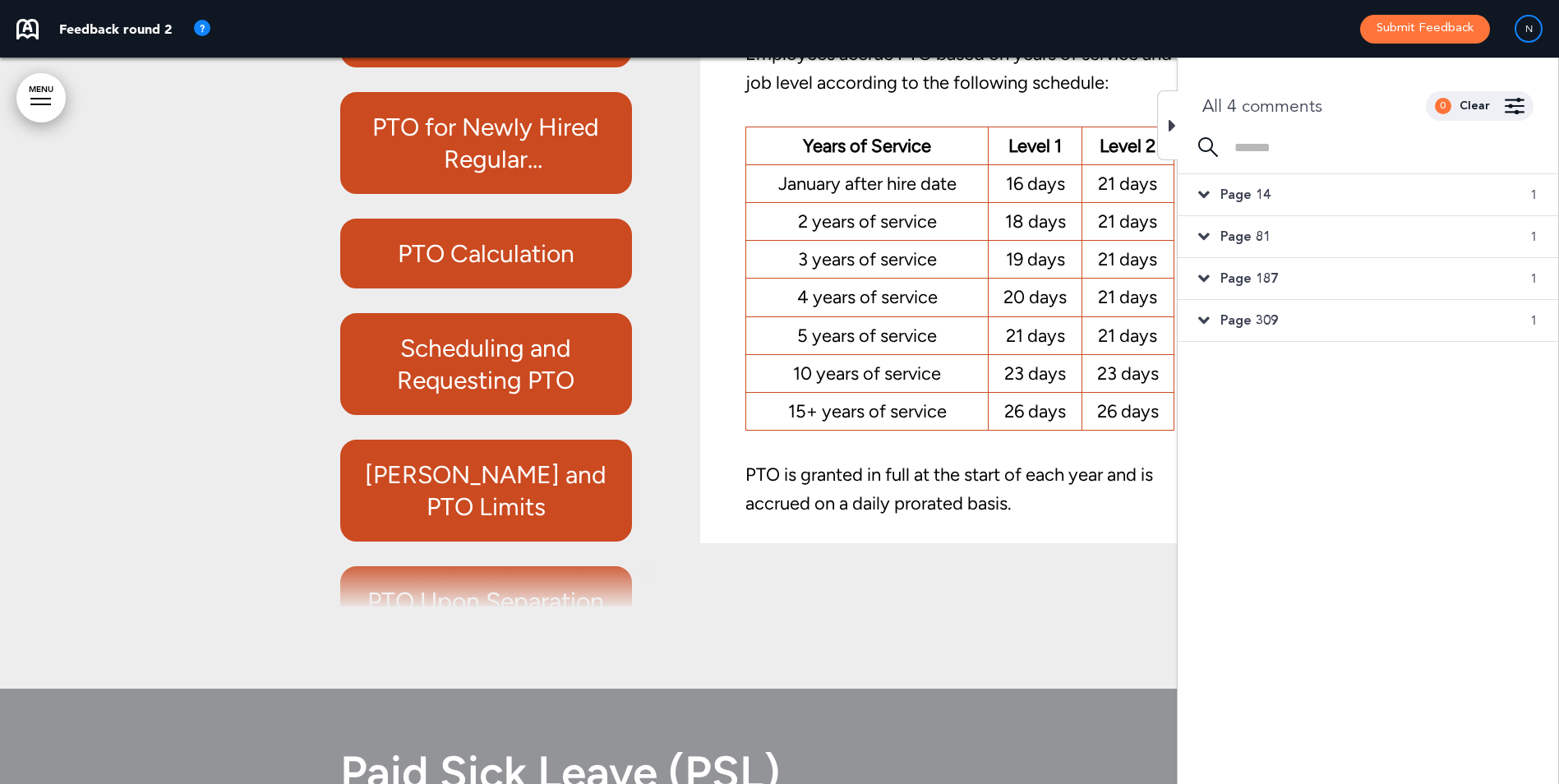
click at [1177, 126] on div at bounding box center [1167, 125] width 21 height 70
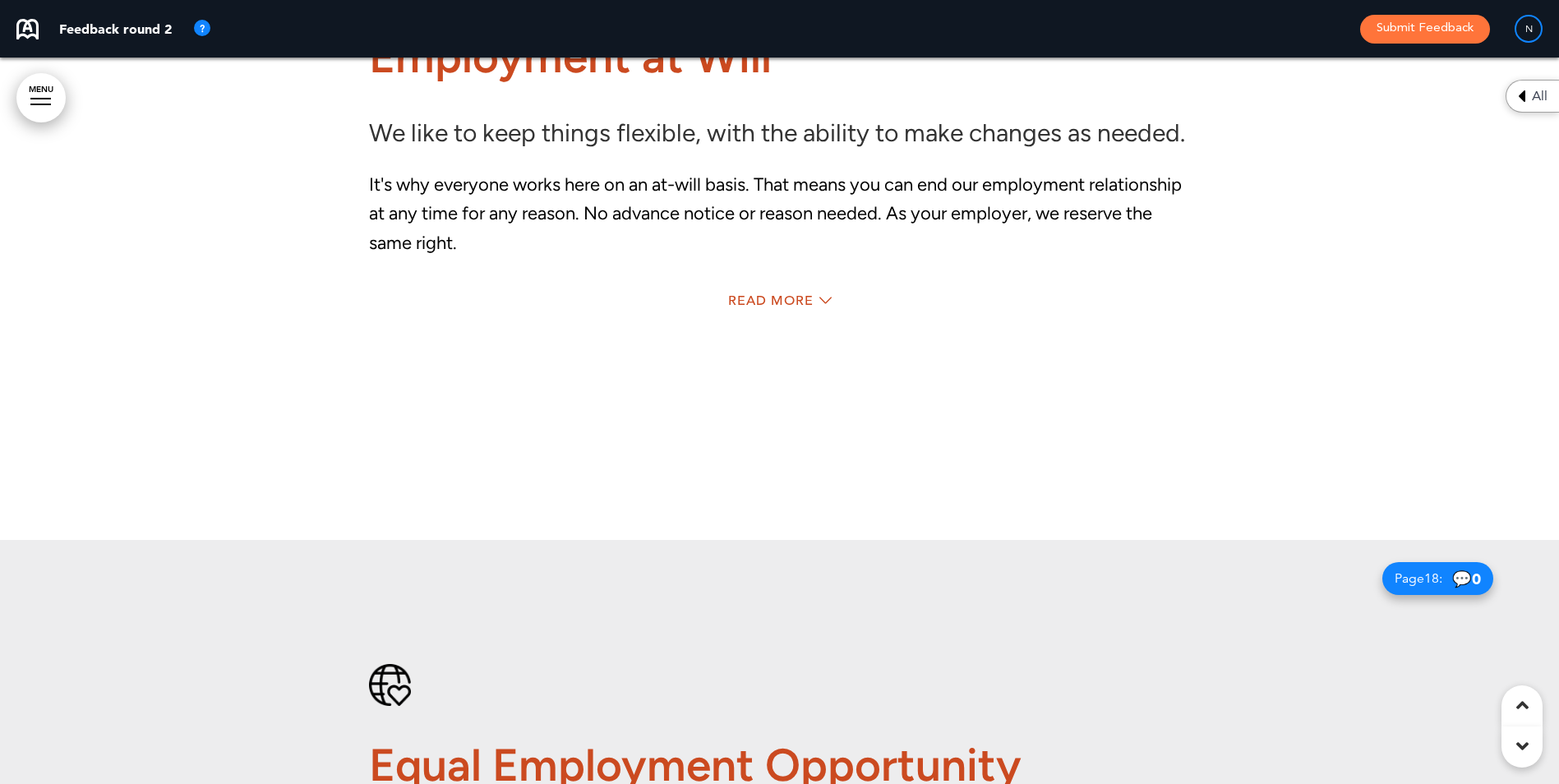
scroll to position [14612, 0]
